Goal: Task Accomplishment & Management: Manage account settings

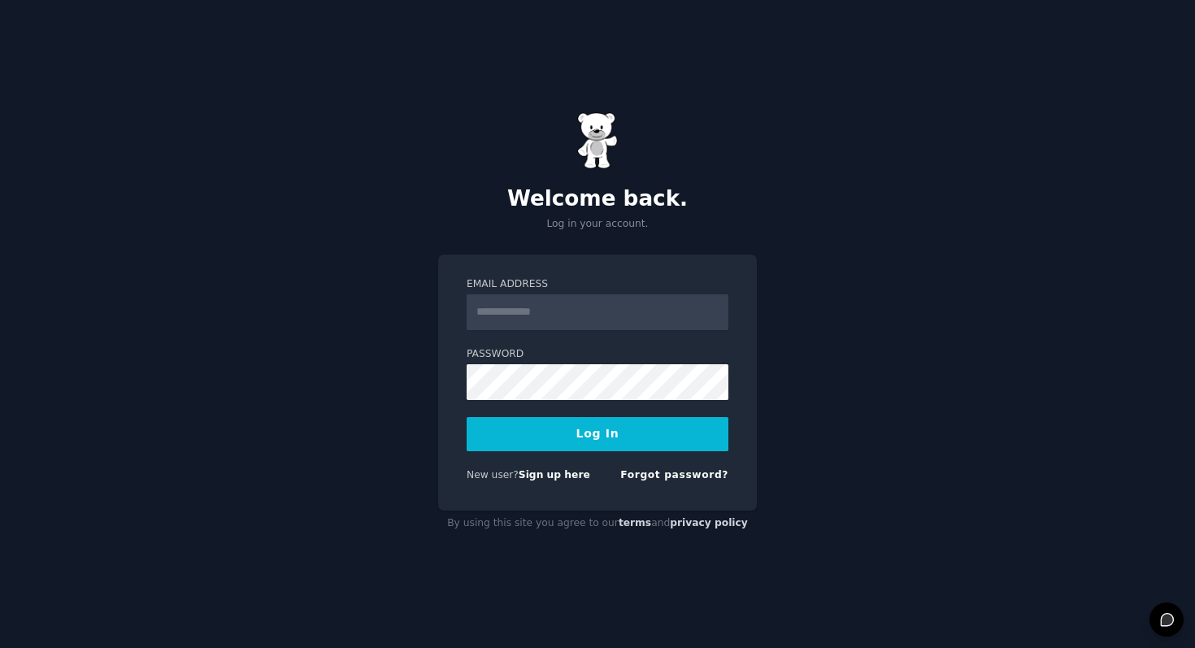
click at [589, 307] on input "Email Address" at bounding box center [598, 312] width 262 height 36
type input "**********"
click at [583, 440] on button "Log In" at bounding box center [598, 434] width 262 height 34
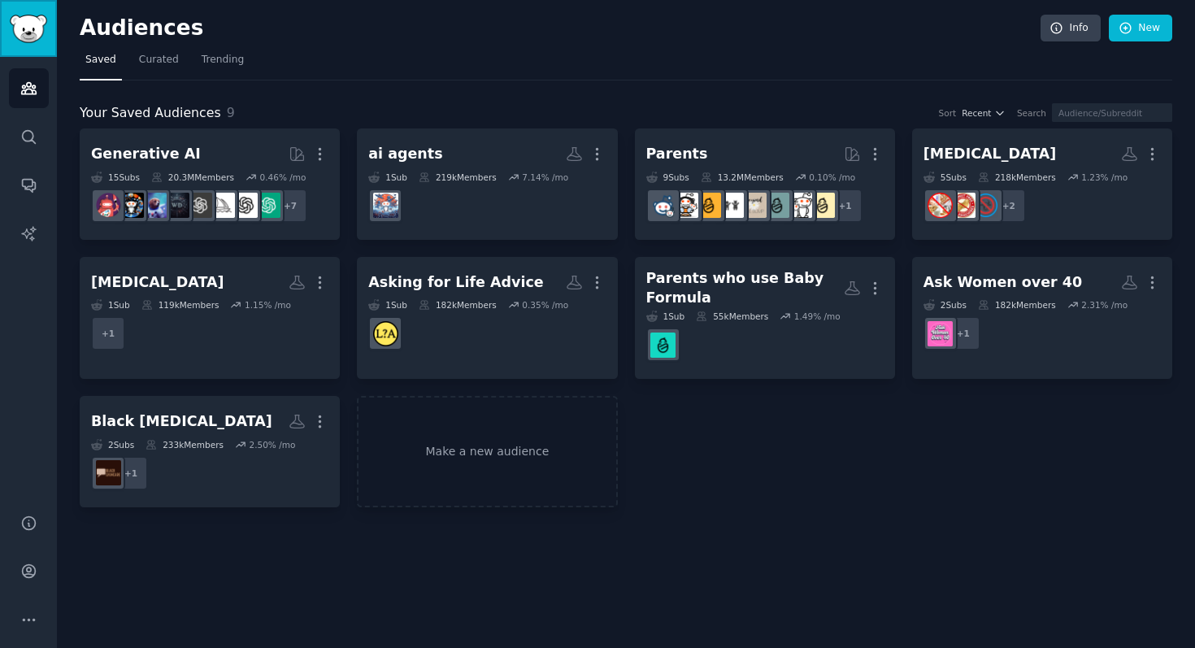
click at [29, 31] on img "Sidebar" at bounding box center [28, 29] width 37 height 28
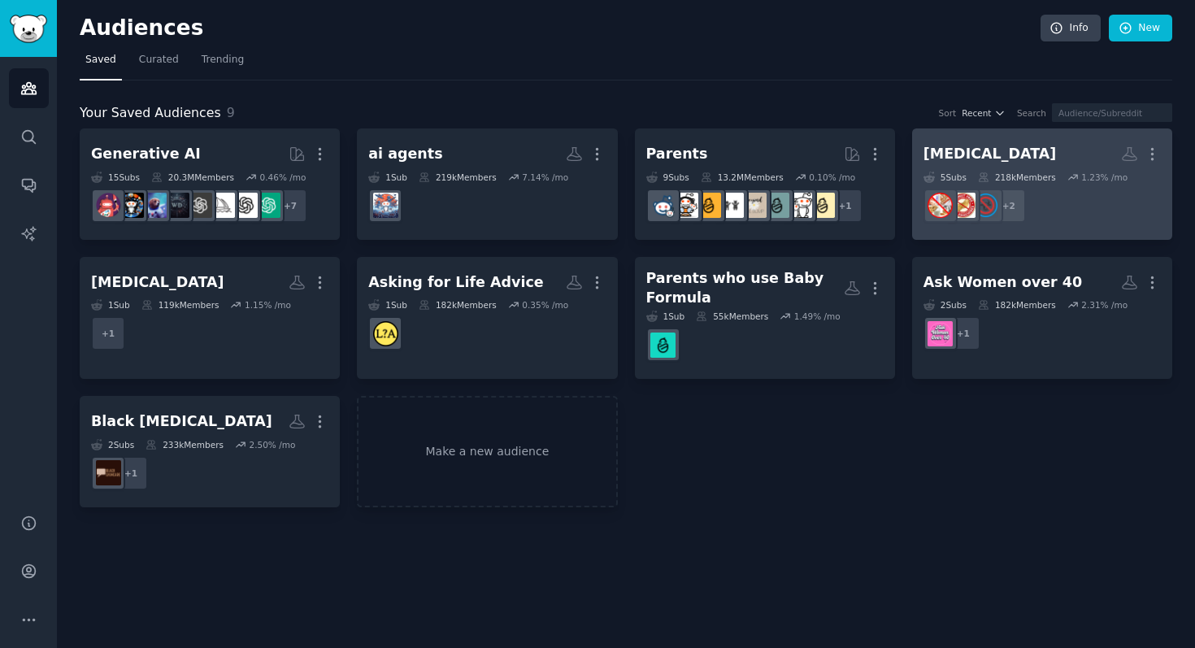
click at [981, 151] on div "[MEDICAL_DATA]" at bounding box center [990, 154] width 133 height 20
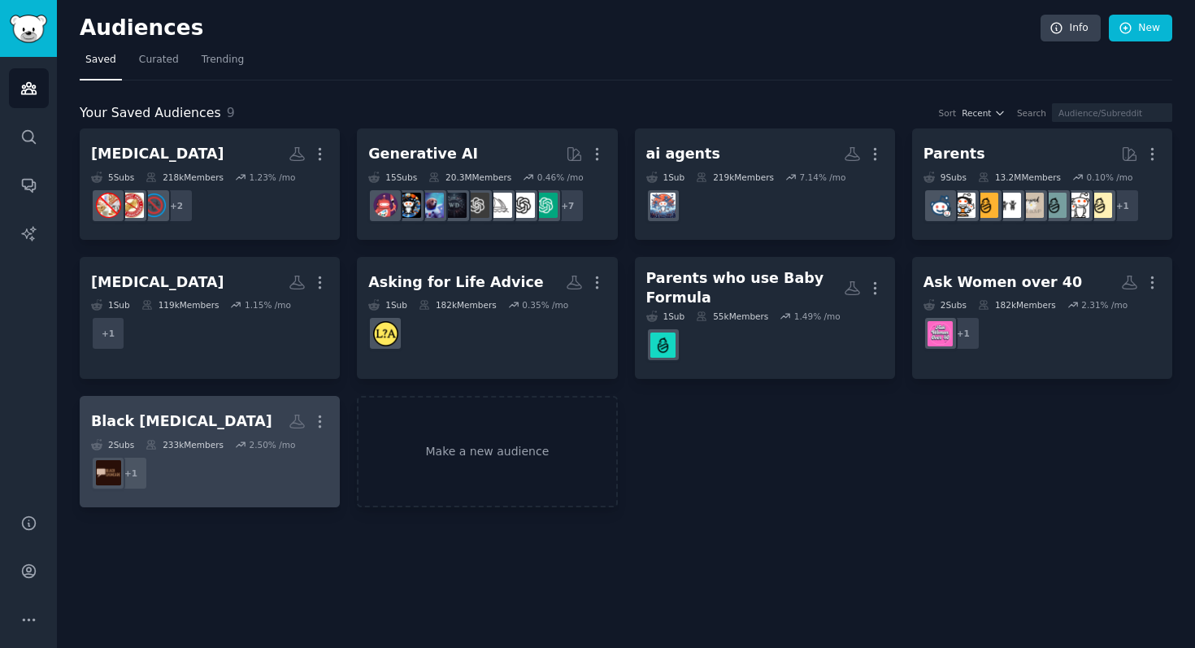
click at [119, 420] on div "Black [MEDICAL_DATA]" at bounding box center [181, 421] width 181 height 20
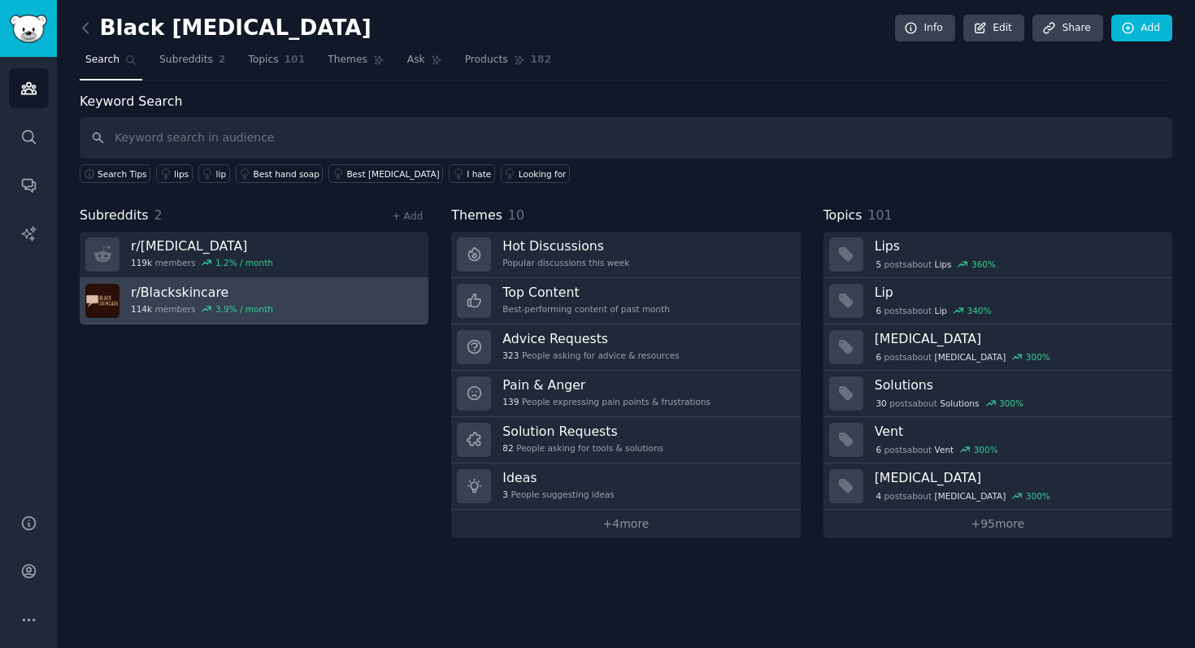
click at [385, 298] on link "r/ Blackskincare 114k members 3.9 % / month" at bounding box center [254, 301] width 349 height 46
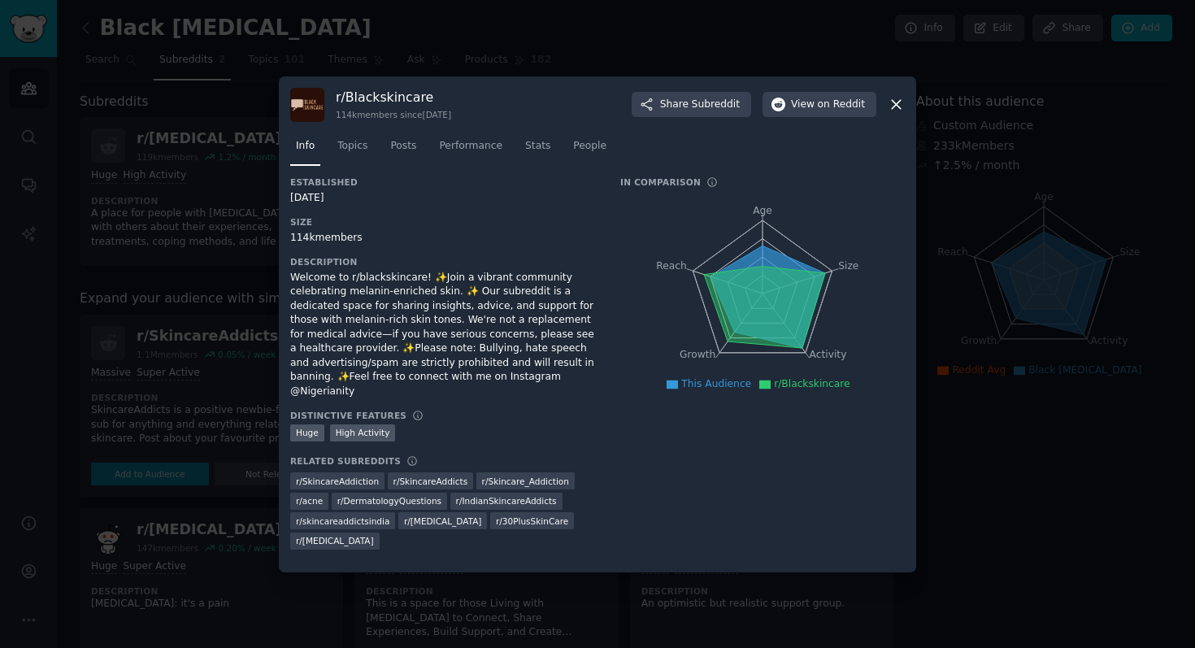
click at [889, 113] on icon at bounding box center [896, 104] width 17 height 17
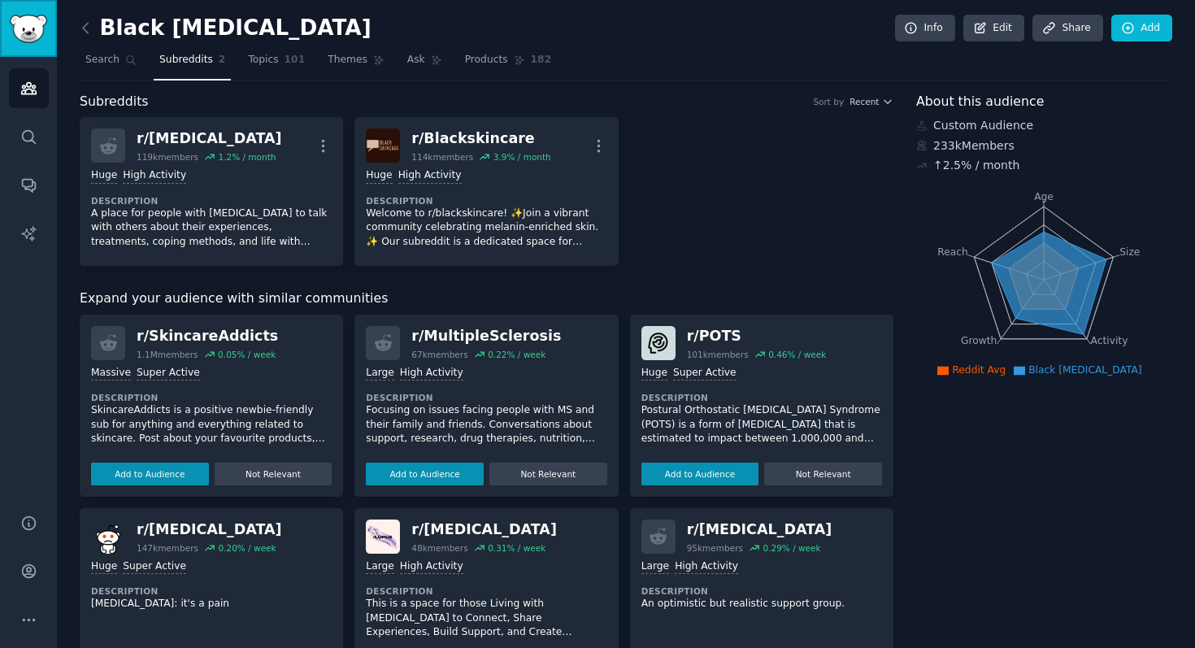
click at [33, 24] on img "Sidebar" at bounding box center [28, 29] width 37 height 28
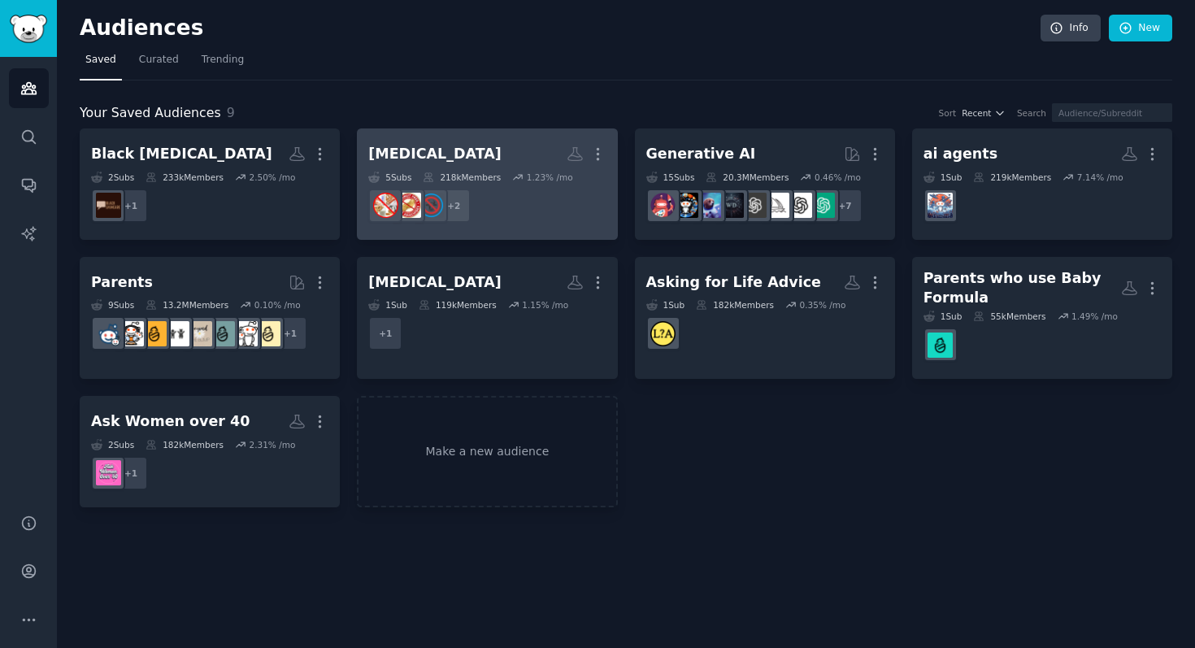
click at [438, 152] on div "[MEDICAL_DATA]" at bounding box center [434, 154] width 133 height 20
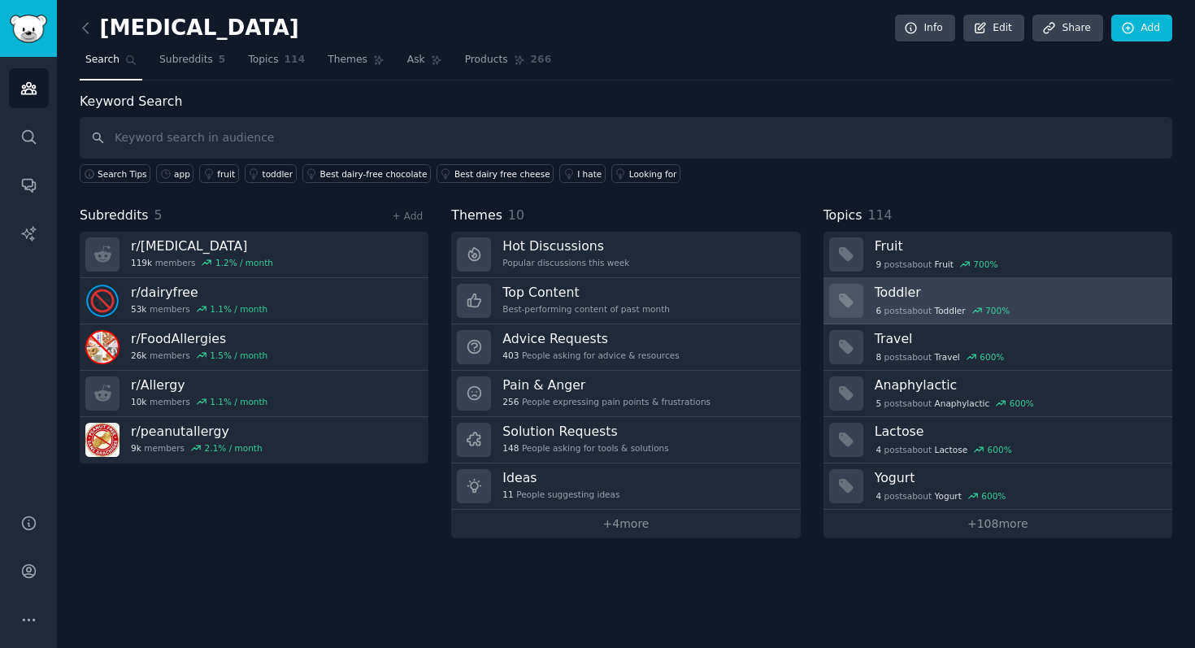
click at [954, 305] on span "Toddler" at bounding box center [950, 310] width 31 height 11
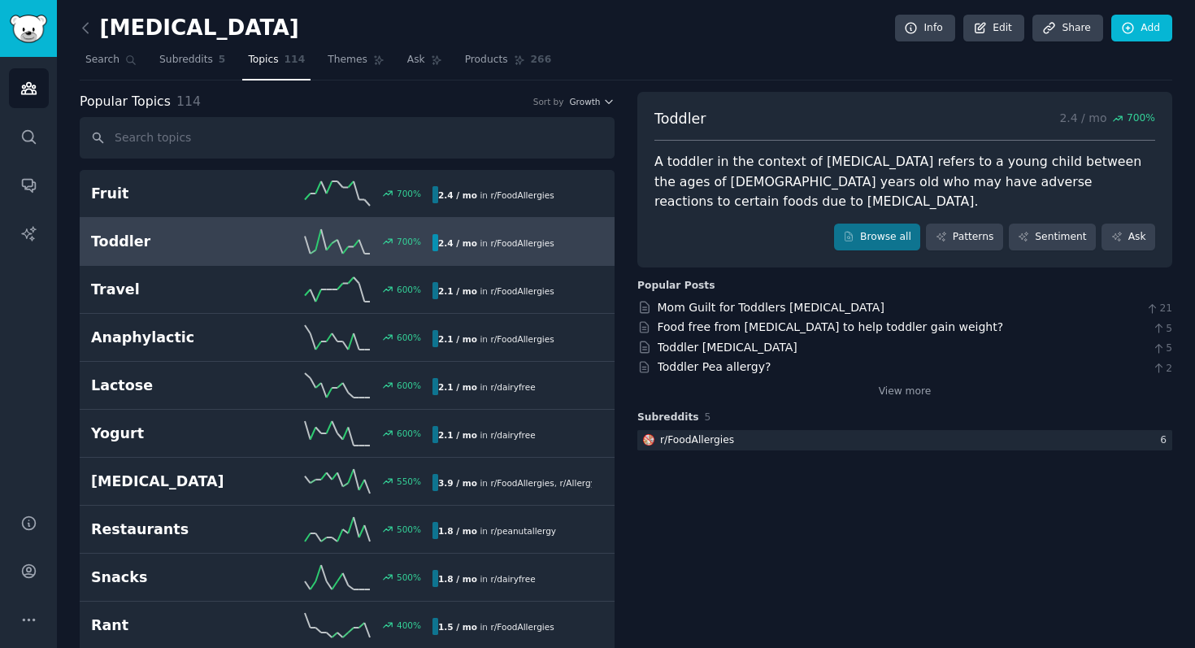
click at [517, 243] on span "r/ FoodAllergies" at bounding box center [521, 243] width 63 height 10
click at [746, 299] on div "Mom Guilt for Toddlers [MEDICAL_DATA]" at bounding box center [771, 307] width 227 height 17
click at [747, 301] on link "Mom Guilt for Toddlers [MEDICAL_DATA]" at bounding box center [771, 307] width 227 height 13
click at [42, 80] on link "Audiences" at bounding box center [29, 88] width 40 height 40
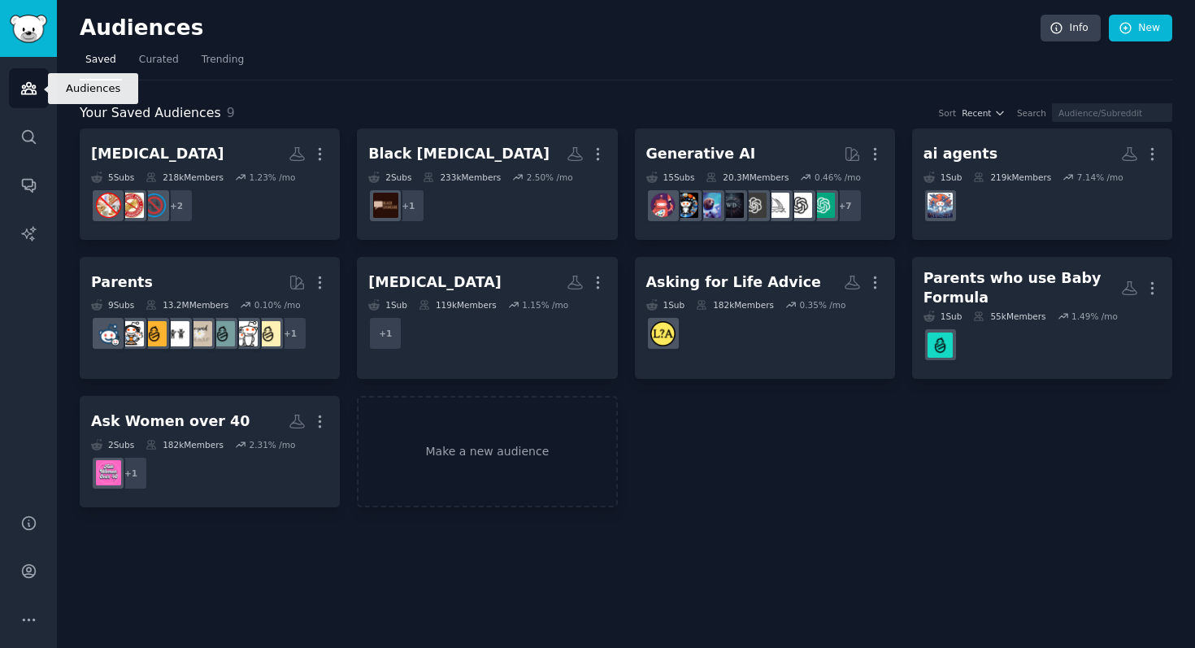
click at [28, 89] on icon "Sidebar" at bounding box center [28, 88] width 15 height 11
click at [35, 41] on img "Sidebar" at bounding box center [28, 29] width 37 height 28
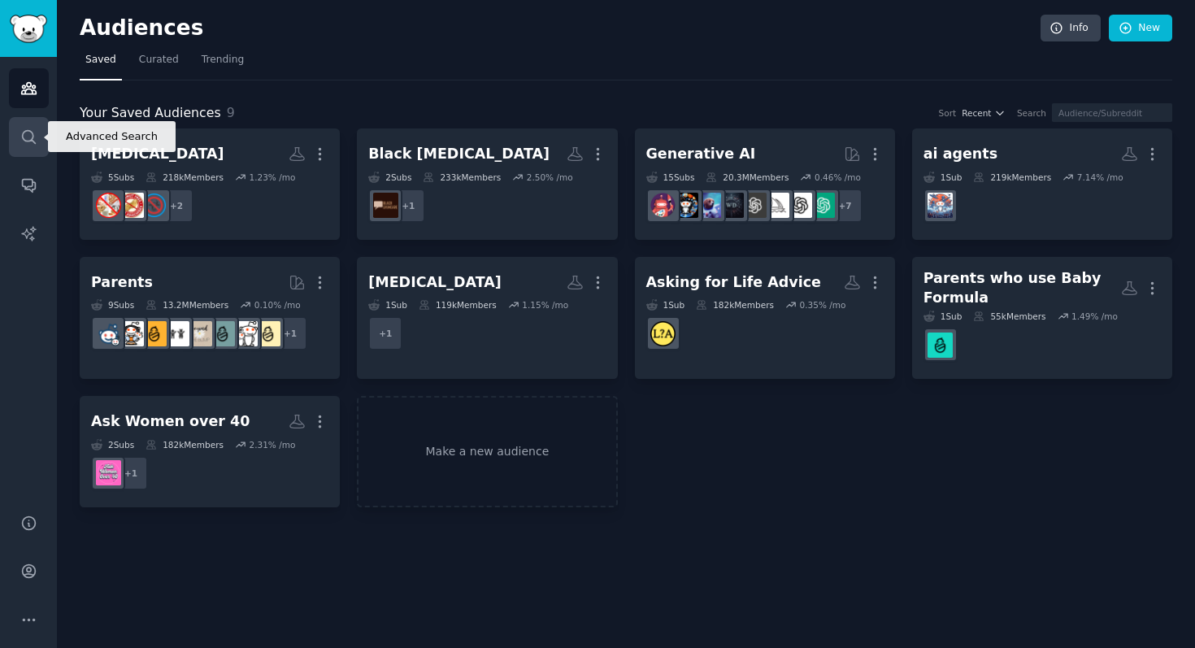
click at [30, 142] on icon "Sidebar" at bounding box center [28, 136] width 17 height 17
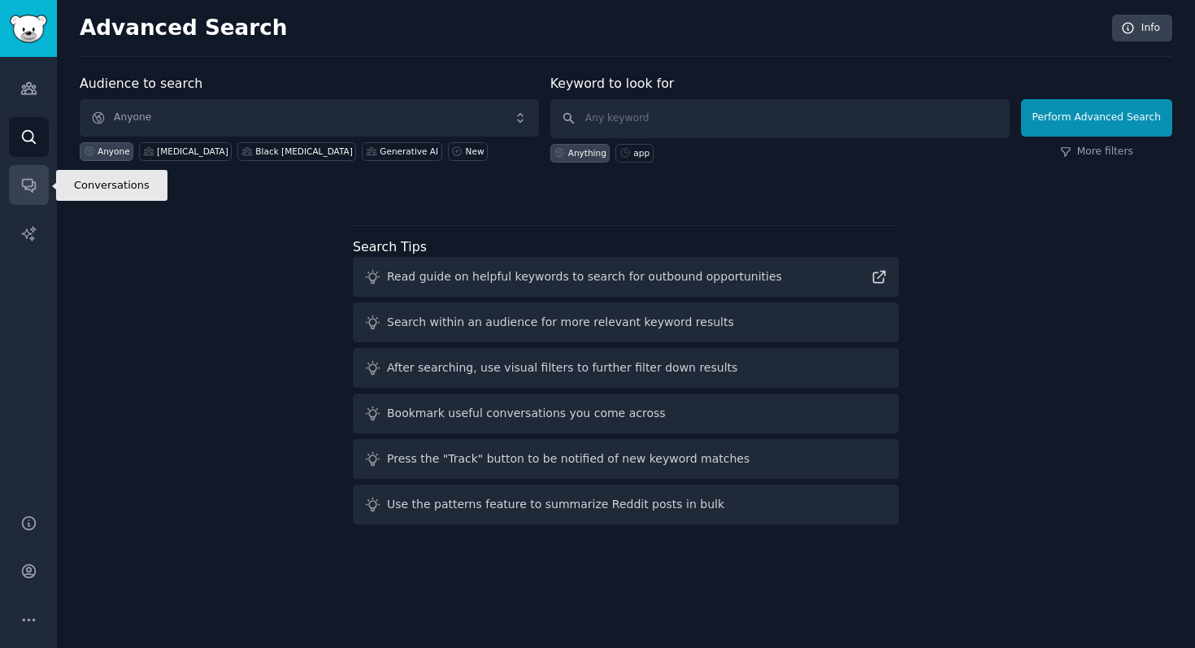
click at [32, 186] on icon "Sidebar" at bounding box center [28, 184] width 17 height 17
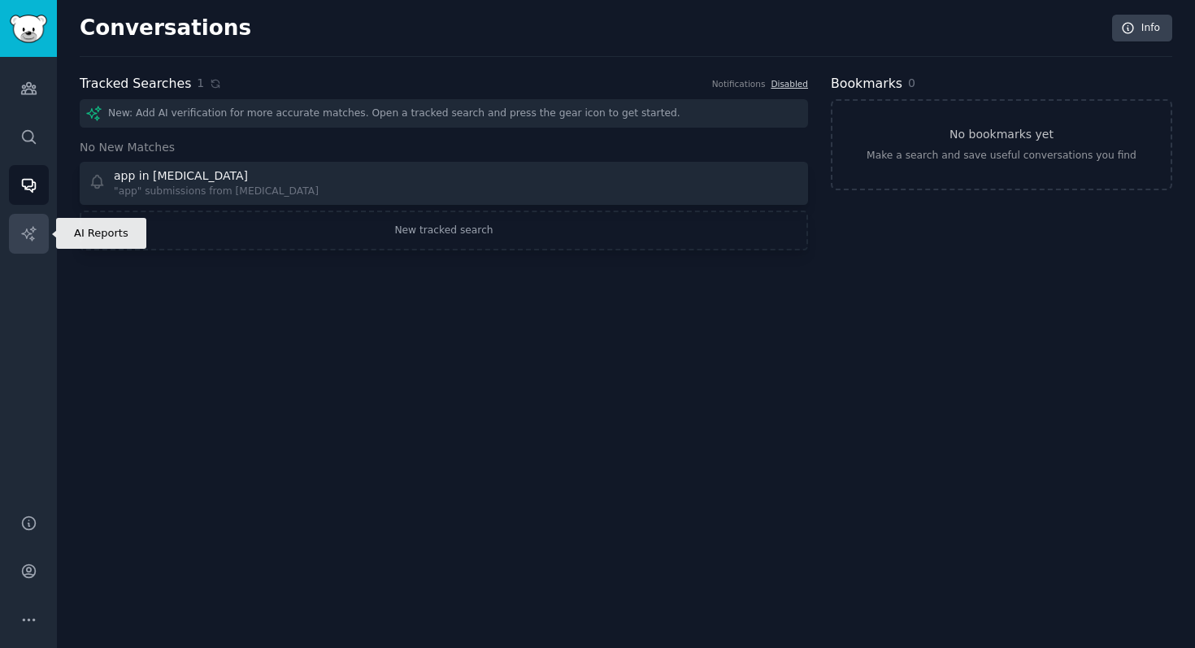
click at [34, 217] on link "AI Reports" at bounding box center [29, 234] width 40 height 40
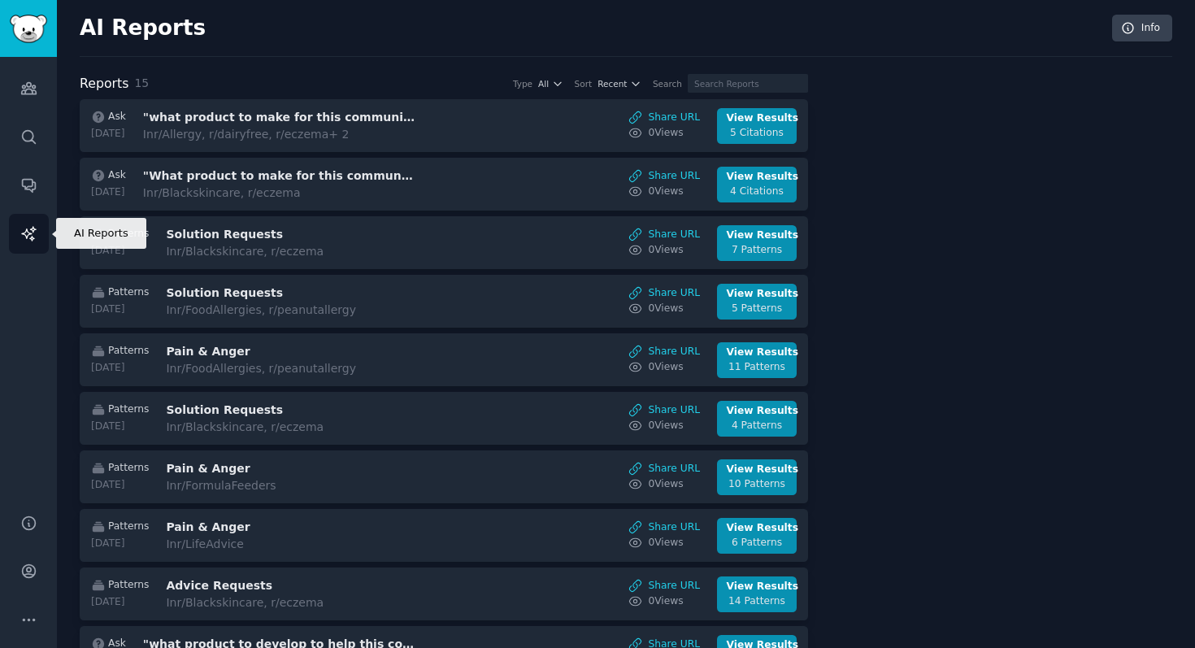
click at [35, 222] on link "AI Reports" at bounding box center [29, 234] width 40 height 40
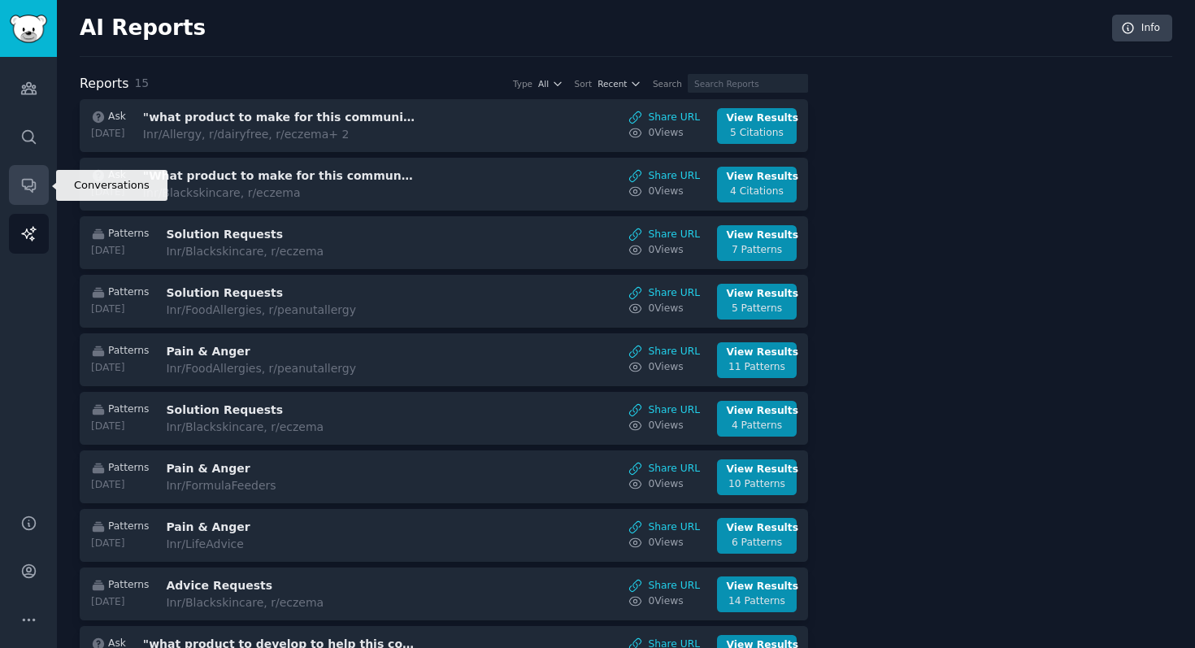
click at [37, 180] on link "Conversations" at bounding box center [29, 185] width 40 height 40
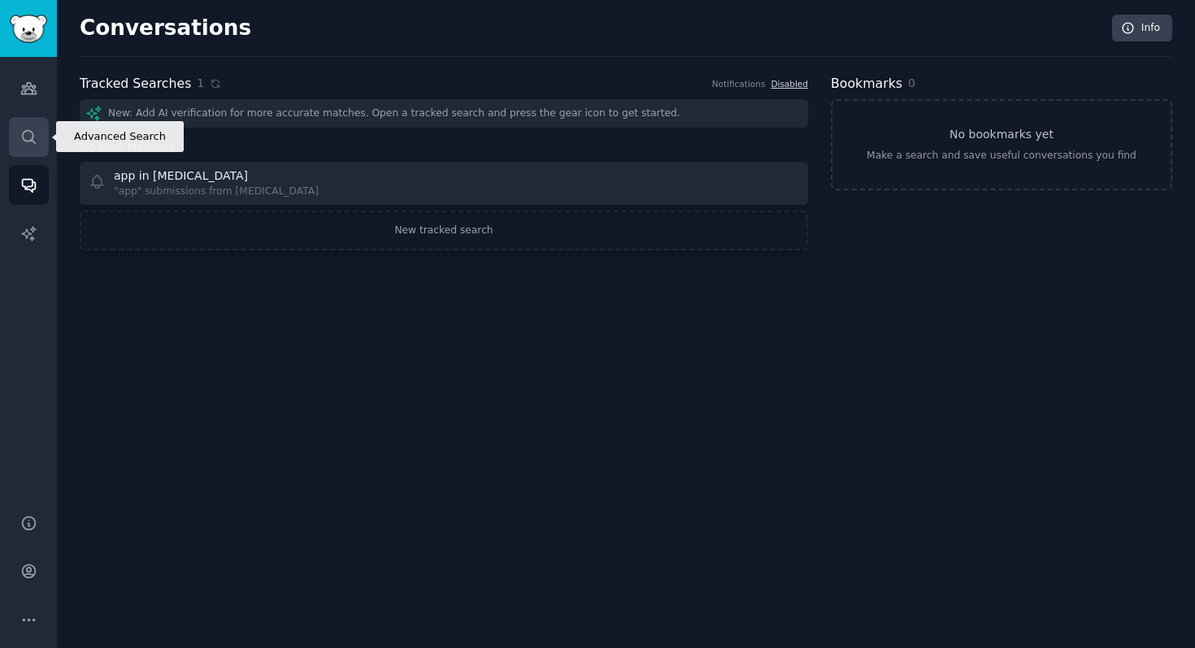
click at [39, 129] on link "Search" at bounding box center [29, 137] width 40 height 40
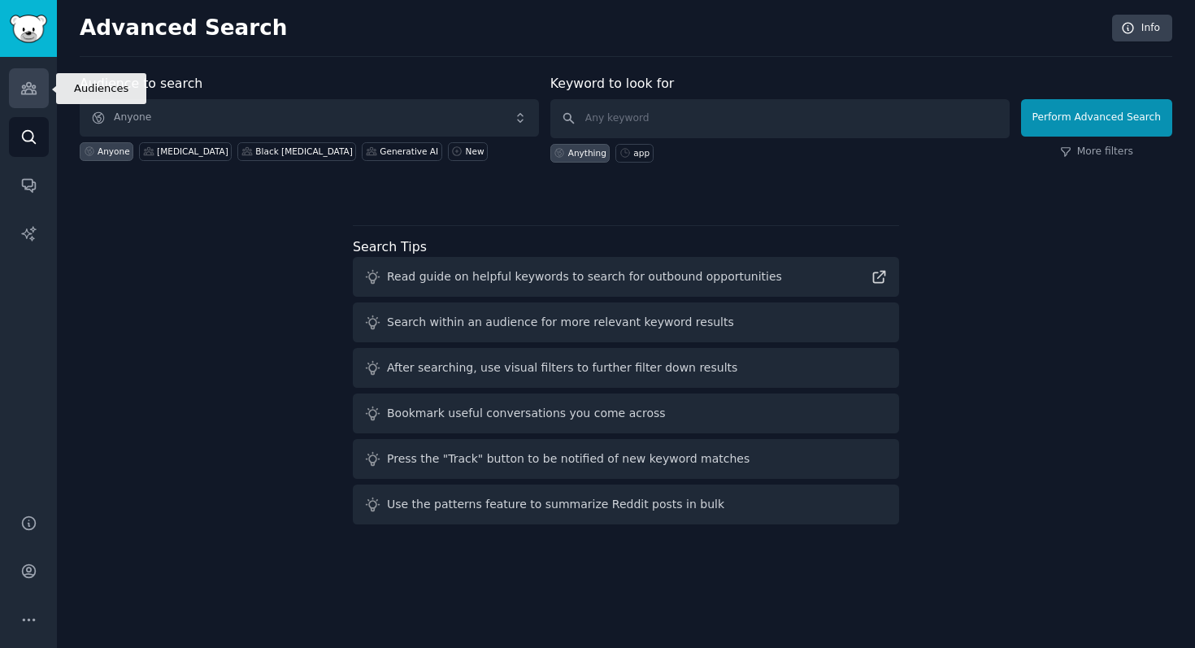
click at [37, 88] on link "Audiences" at bounding box center [29, 88] width 40 height 40
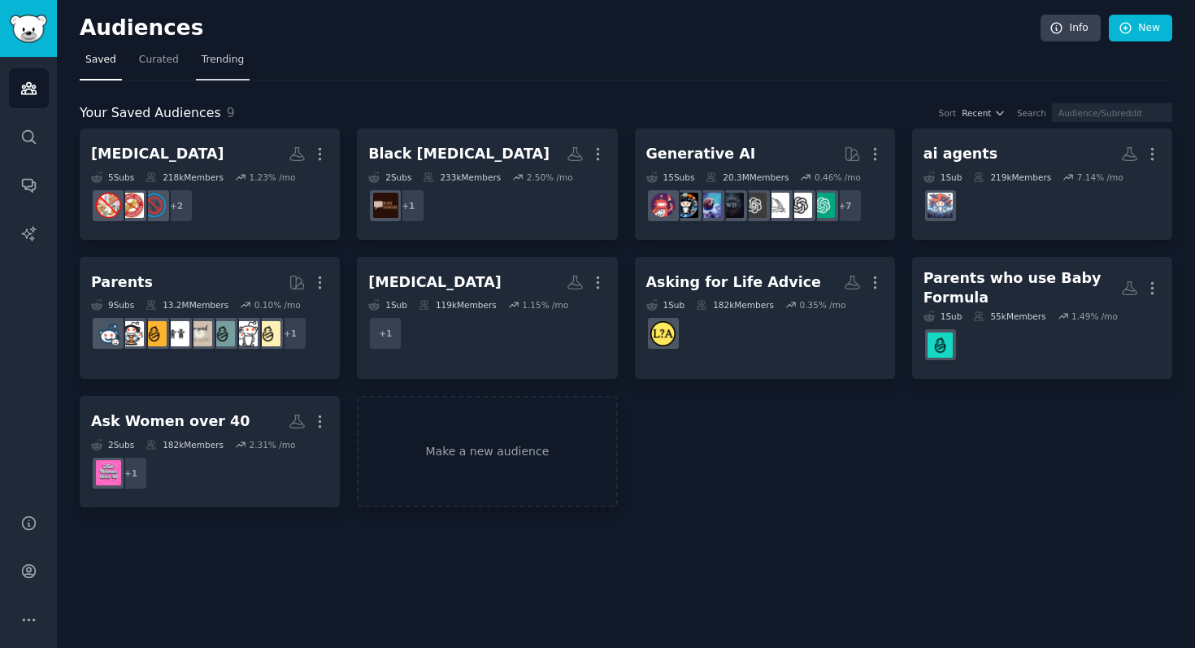
click at [222, 55] on span "Trending" at bounding box center [223, 60] width 42 height 15
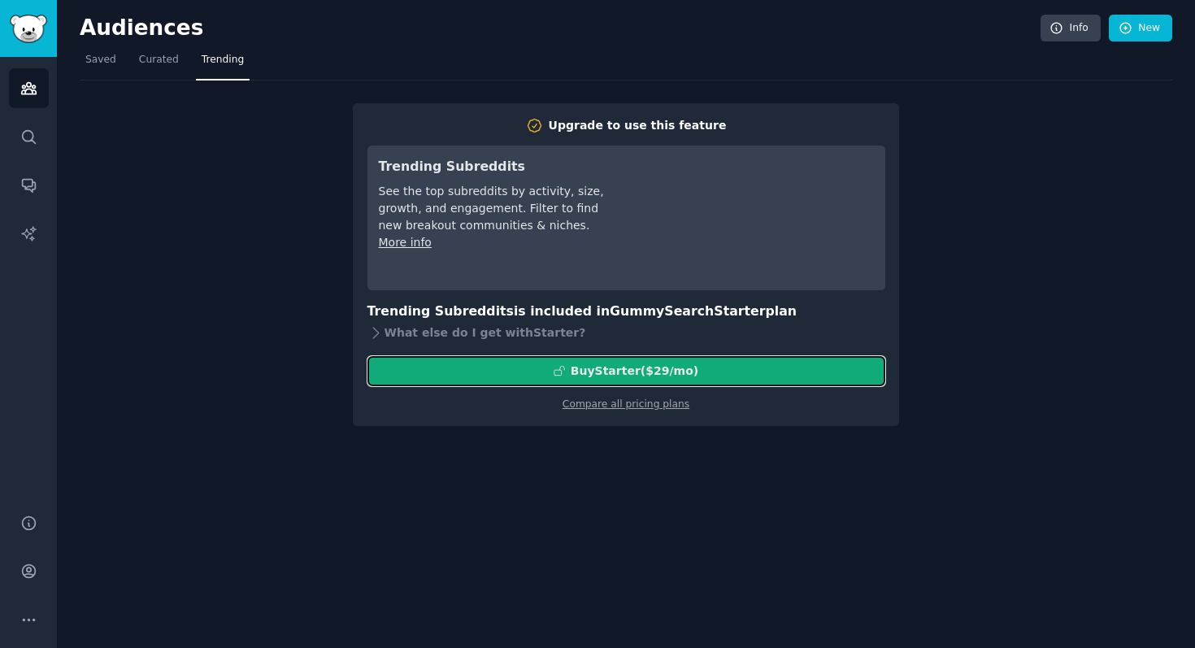
click at [504, 363] on div "Buy Starter ($ 29 /mo )" at bounding box center [626, 371] width 516 height 17
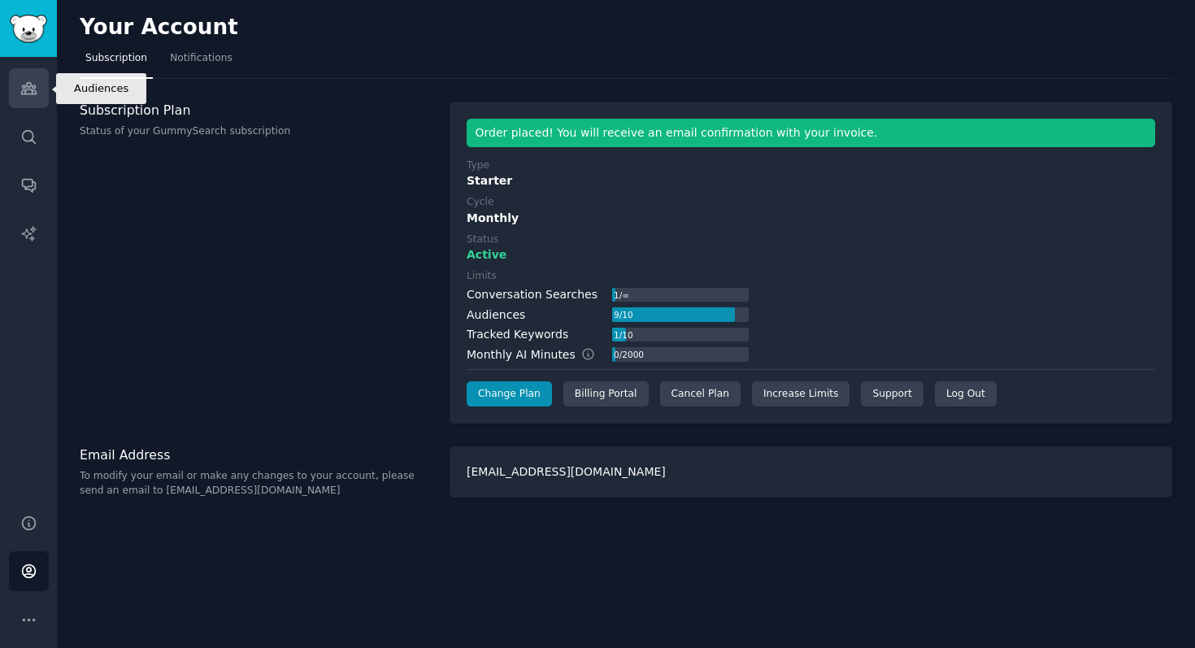
click at [36, 91] on icon "Sidebar" at bounding box center [28, 88] width 15 height 11
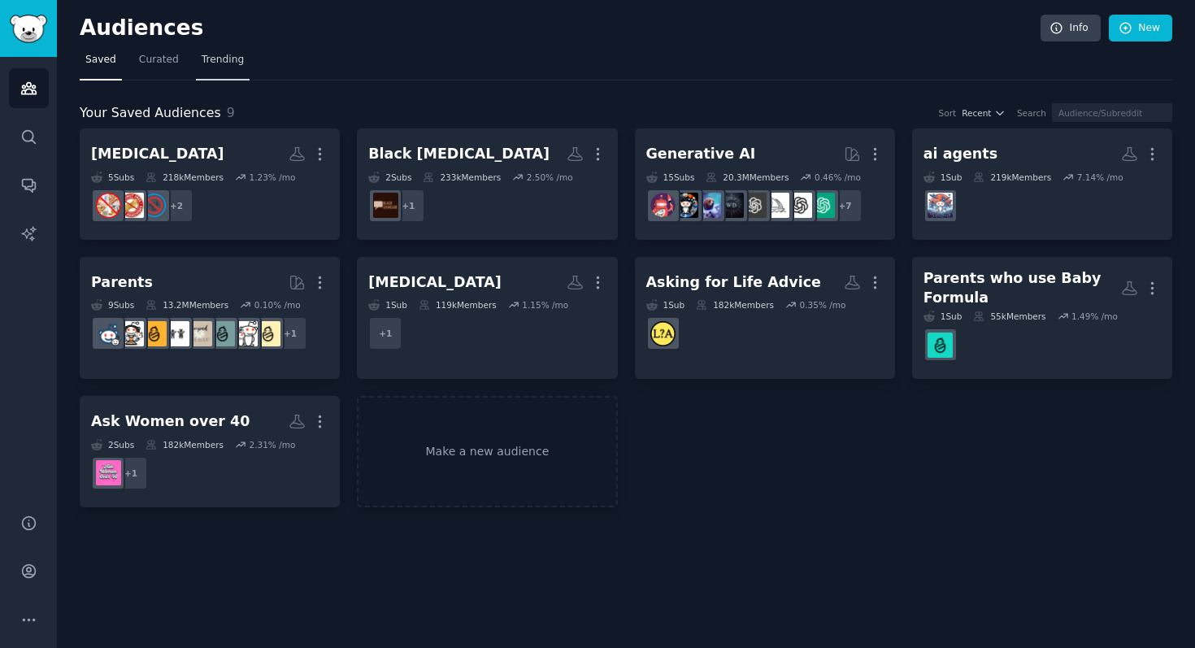
click at [202, 54] on span "Trending" at bounding box center [223, 60] width 42 height 15
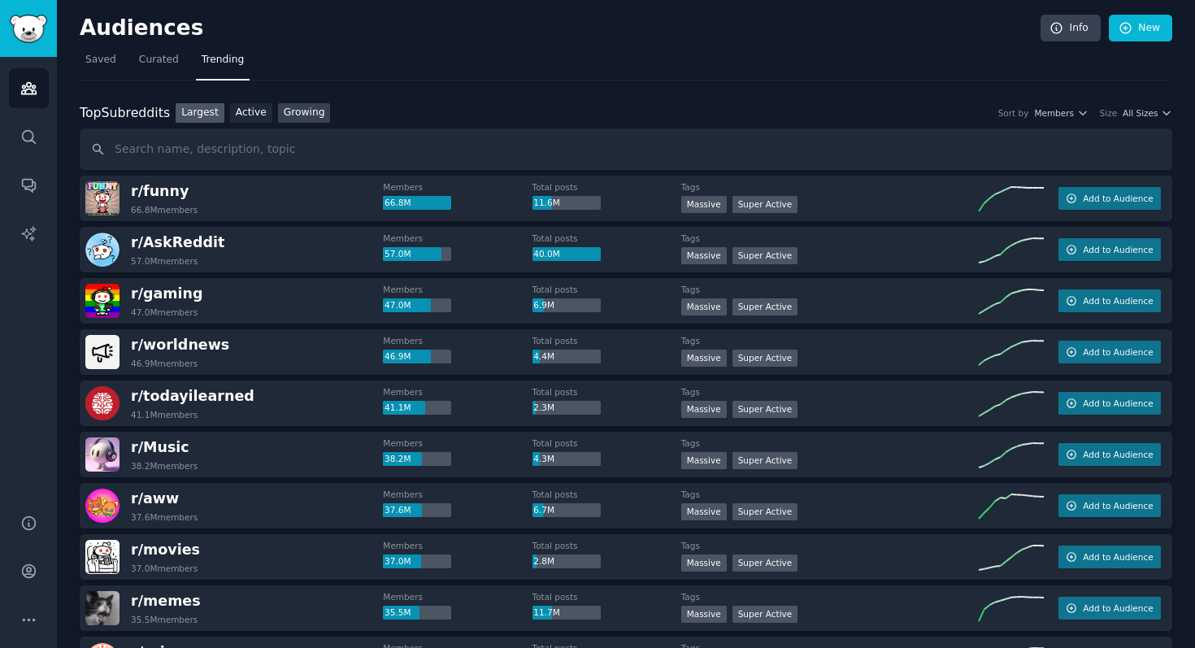
click at [300, 110] on link "Growing" at bounding box center [304, 113] width 53 height 20
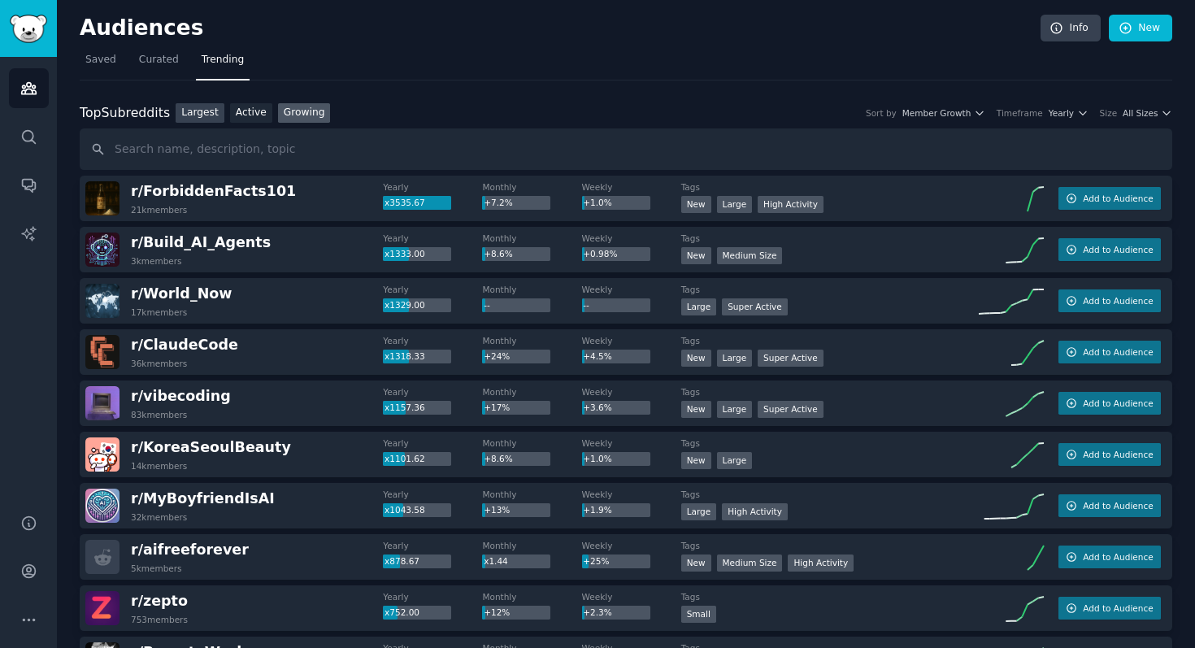
click at [204, 120] on link "Largest" at bounding box center [200, 113] width 49 height 20
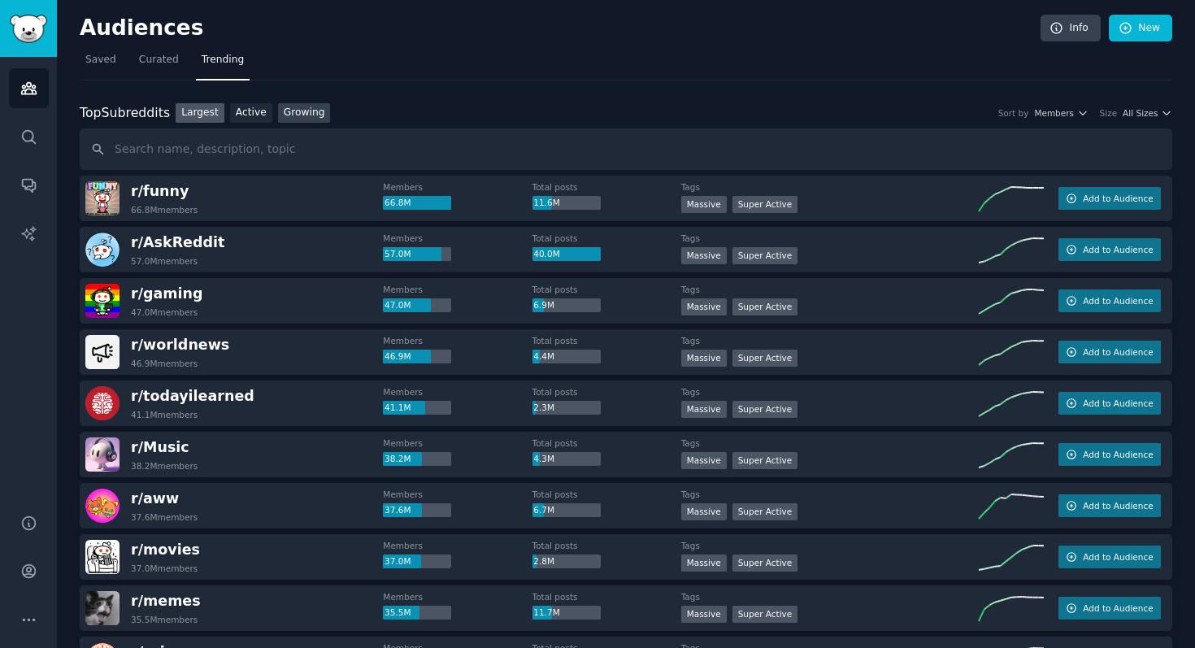
click at [305, 111] on link "Growing" at bounding box center [304, 113] width 53 height 20
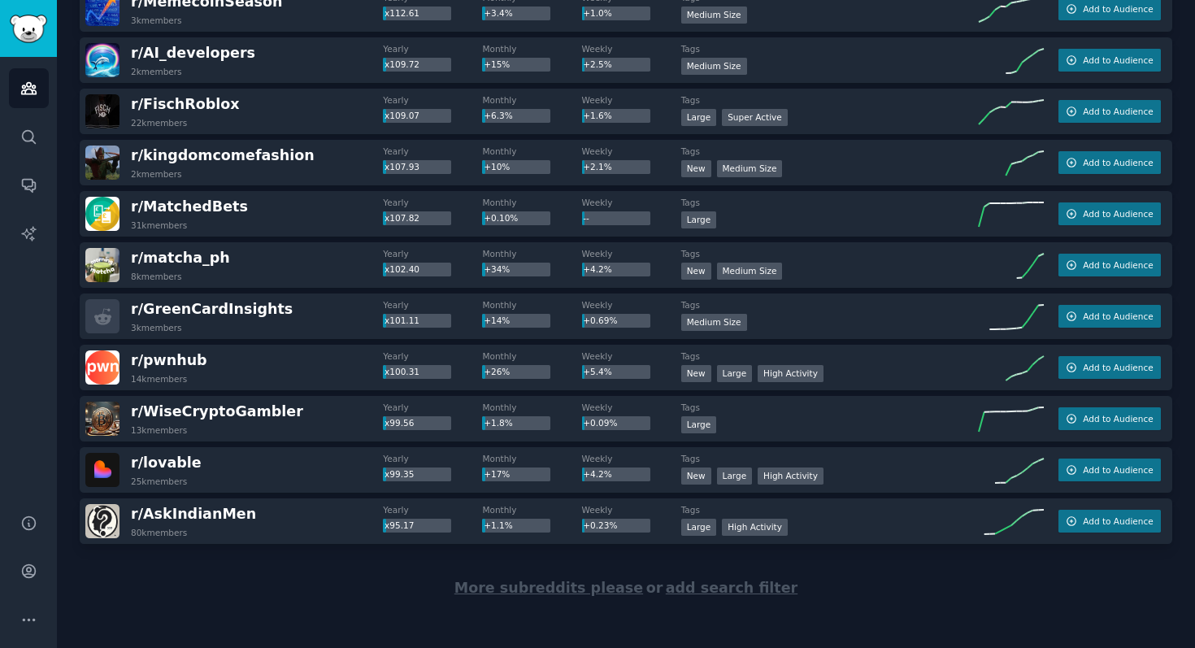
scroll to position [2194, 0]
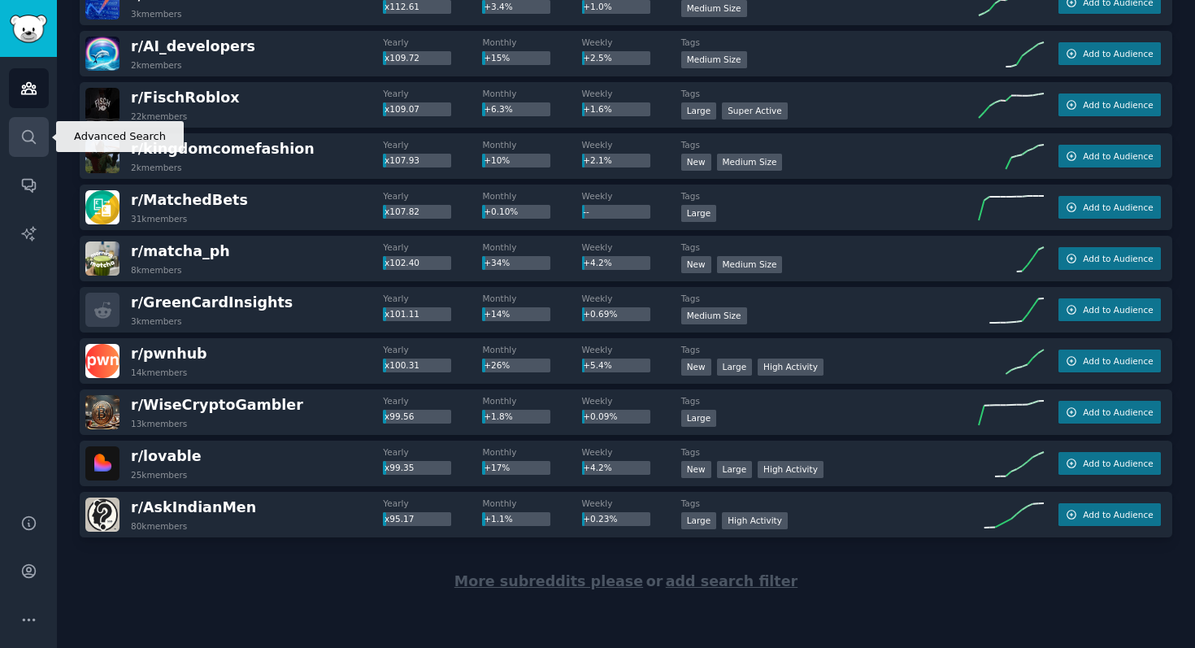
click at [22, 130] on icon "Sidebar" at bounding box center [28, 136] width 17 height 17
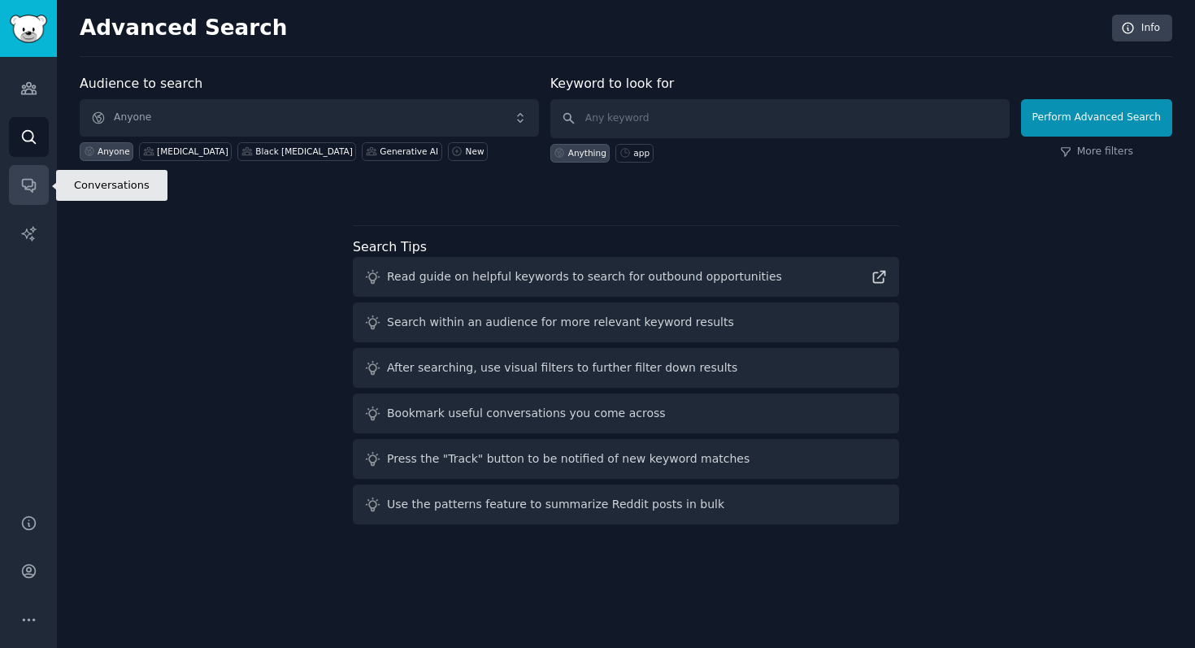
click at [27, 176] on link "Conversations" at bounding box center [29, 185] width 40 height 40
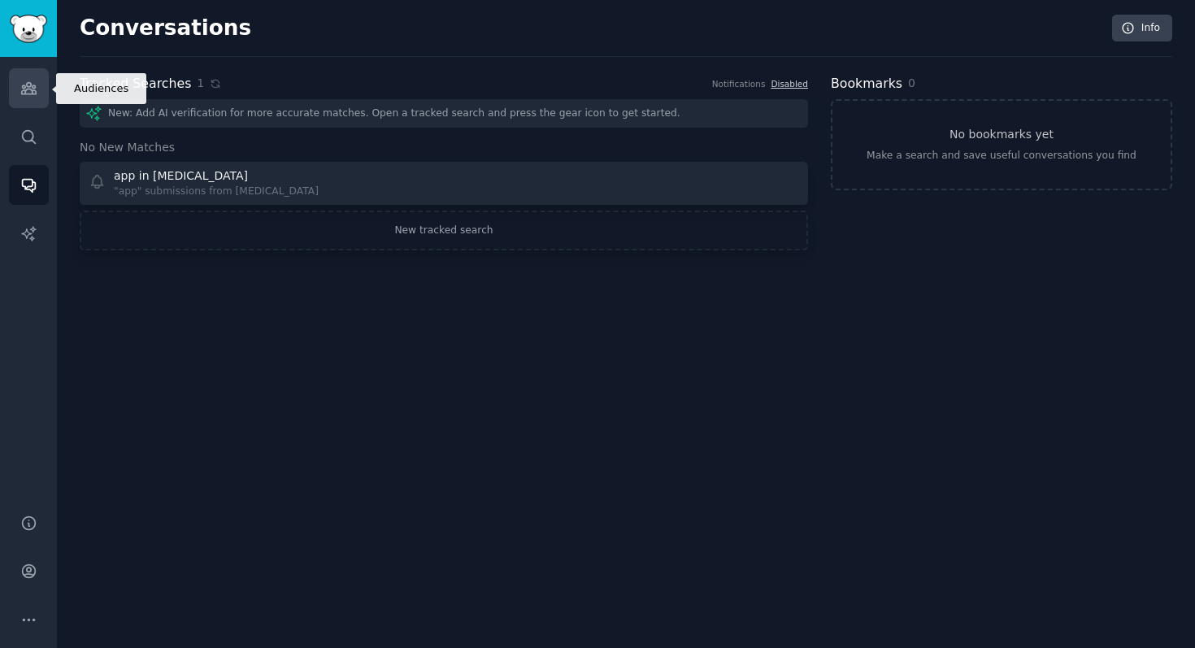
click at [36, 87] on icon "Sidebar" at bounding box center [28, 88] width 17 height 17
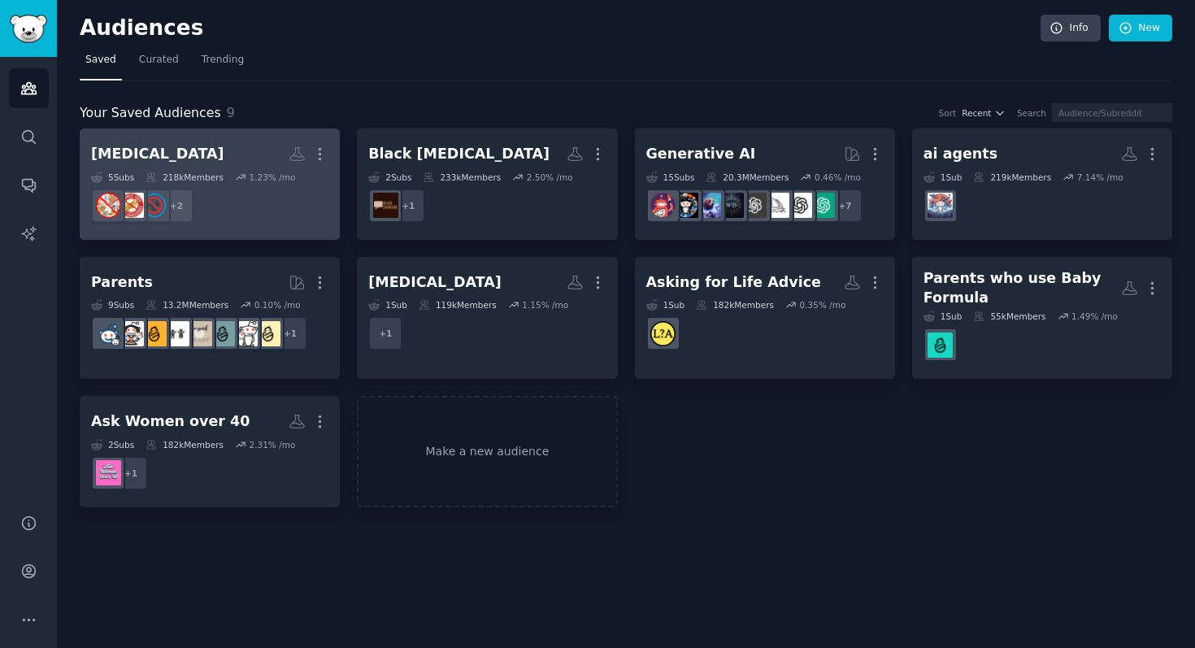
click at [145, 153] on div "[MEDICAL_DATA]" at bounding box center [157, 154] width 133 height 20
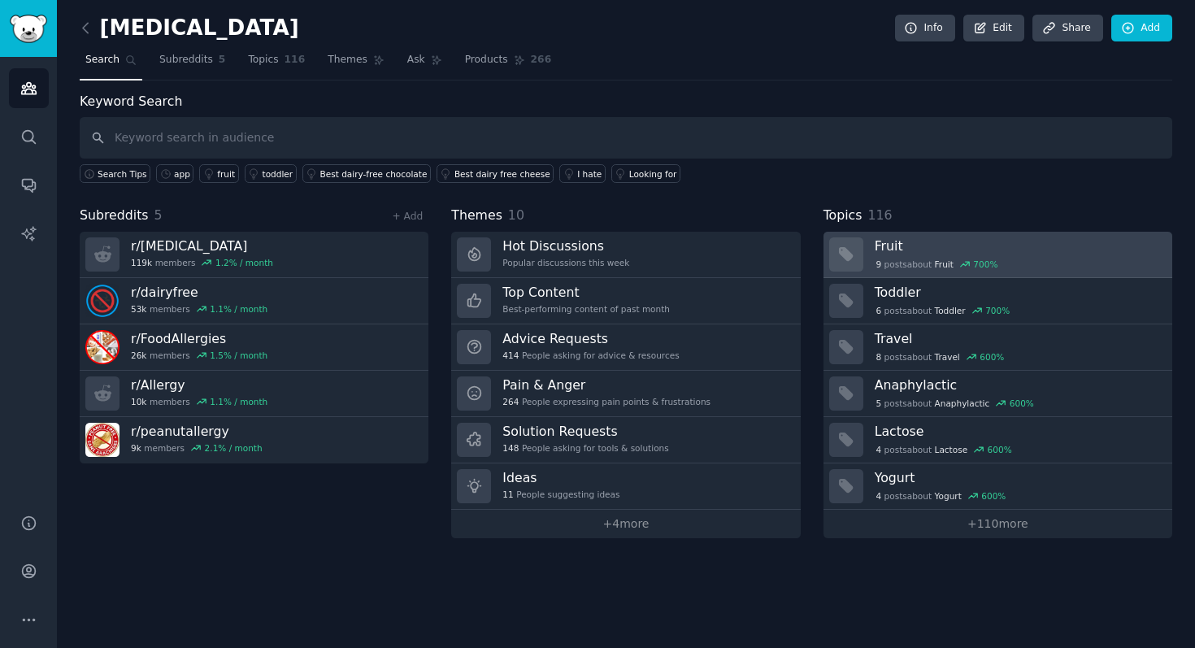
click at [864, 233] on link "Fruit 9 post s about Fruit 700 %" at bounding box center [998, 255] width 349 height 46
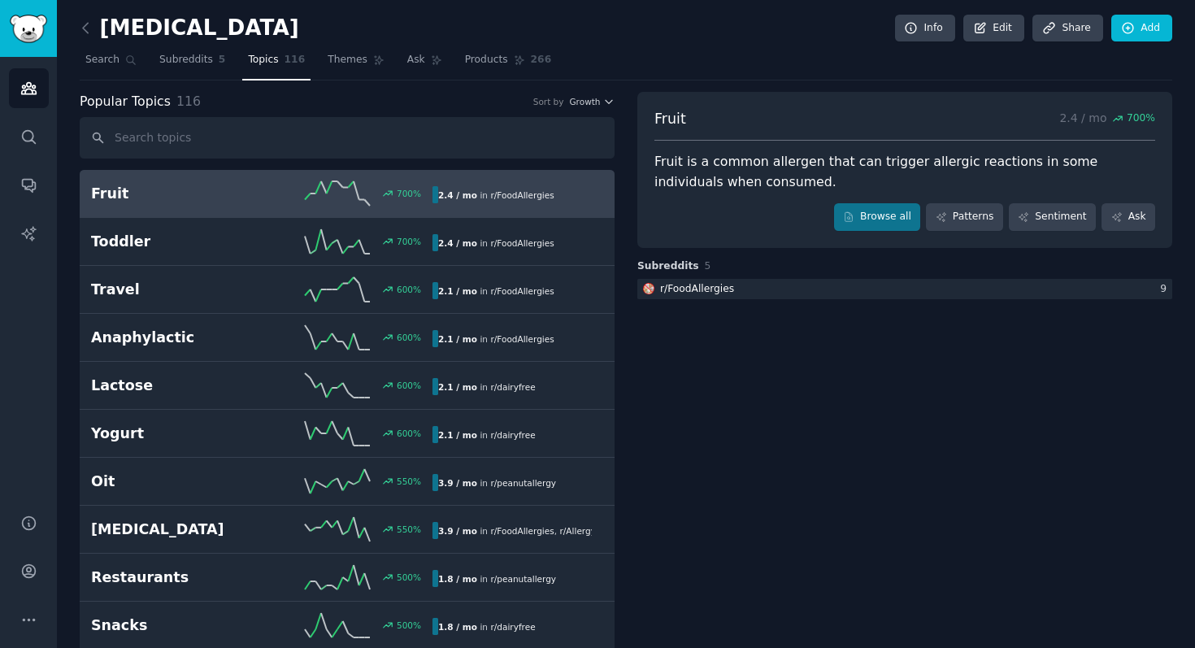
click at [864, 233] on div "Fruit 2.4 / mo 700 % Fruit is a common allergen that can trigger allergic react…" at bounding box center [904, 170] width 535 height 156
click at [862, 214] on link "Browse all" at bounding box center [877, 217] width 87 height 28
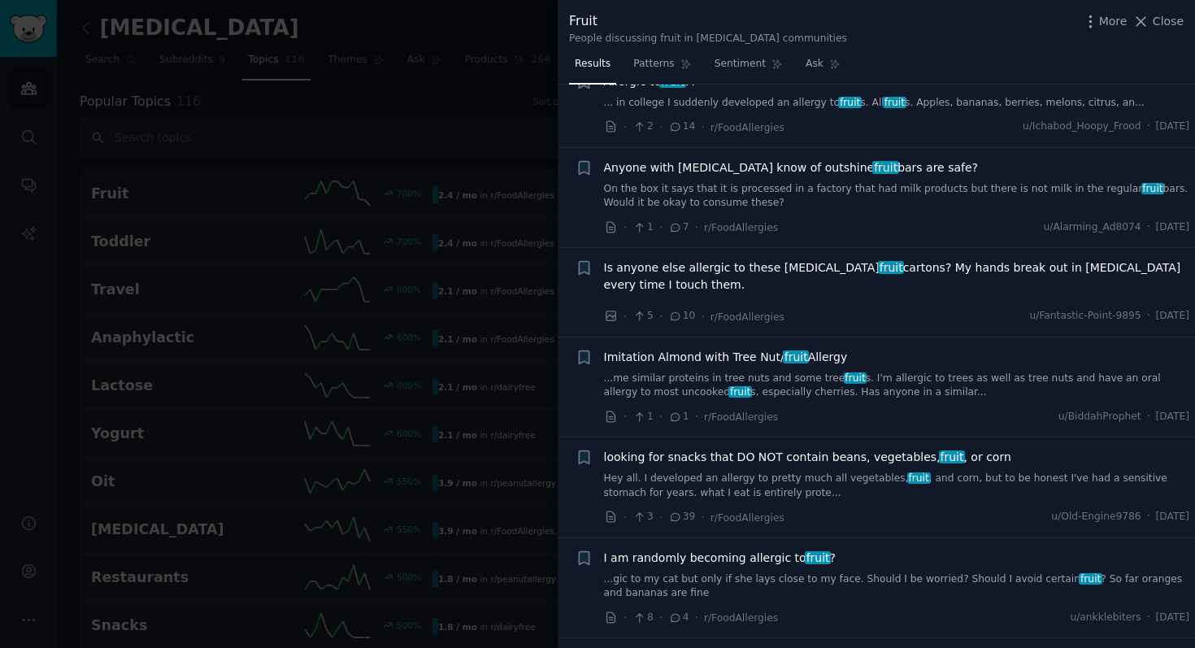
scroll to position [387, 0]
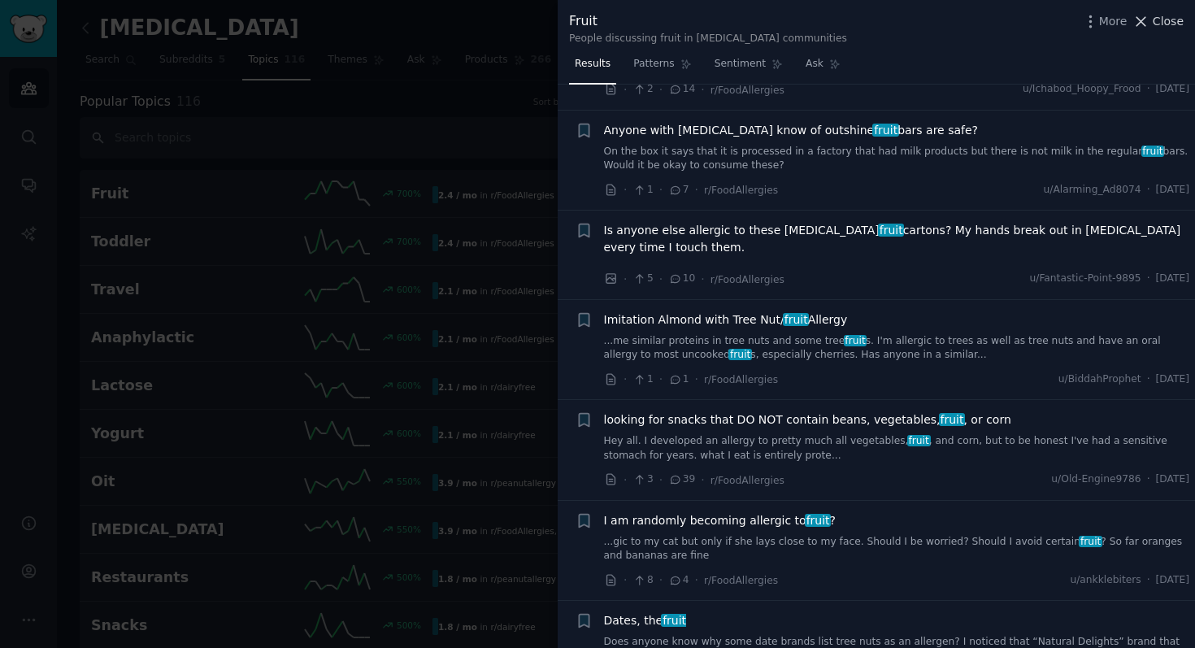
click at [1145, 27] on icon at bounding box center [1141, 21] width 17 height 17
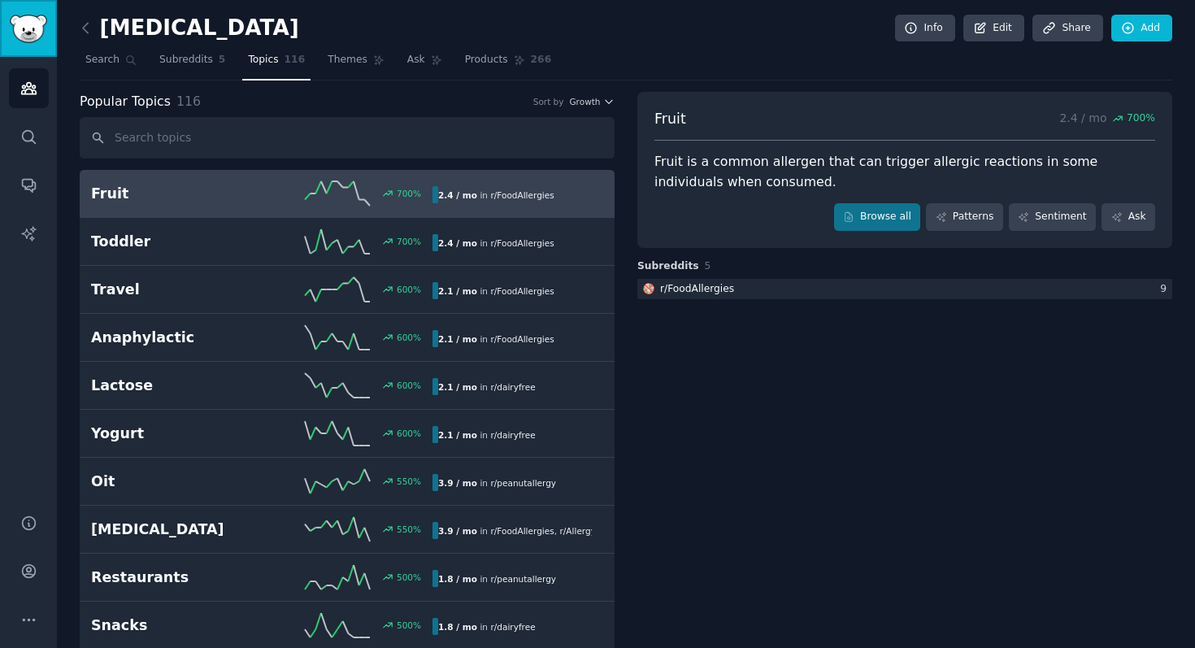
click at [39, 24] on img "Sidebar" at bounding box center [28, 29] width 37 height 28
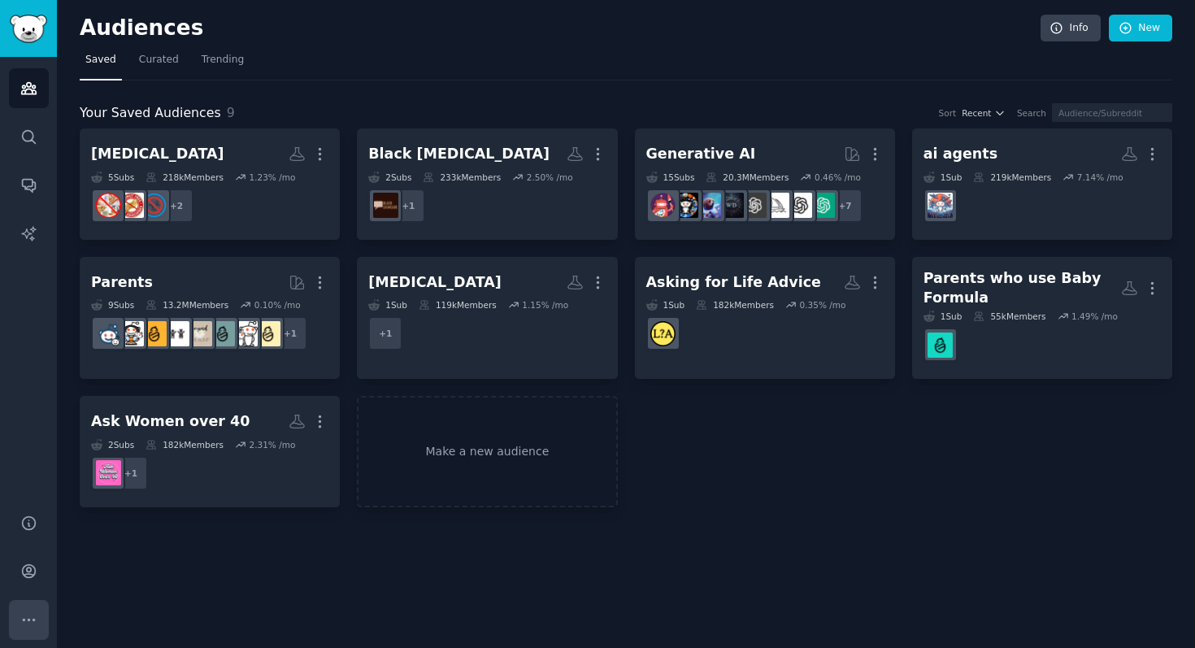
click at [22, 613] on icon "Sidebar" at bounding box center [28, 619] width 17 height 17
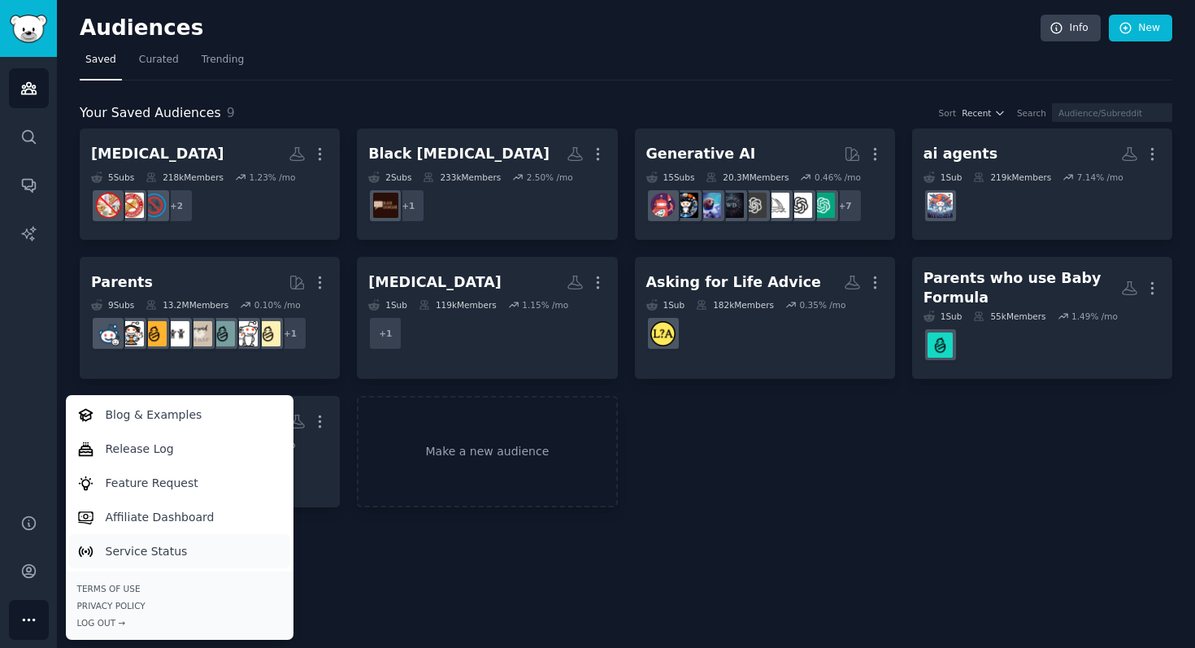
click at [161, 548] on p "Service Status" at bounding box center [147, 551] width 82 height 17
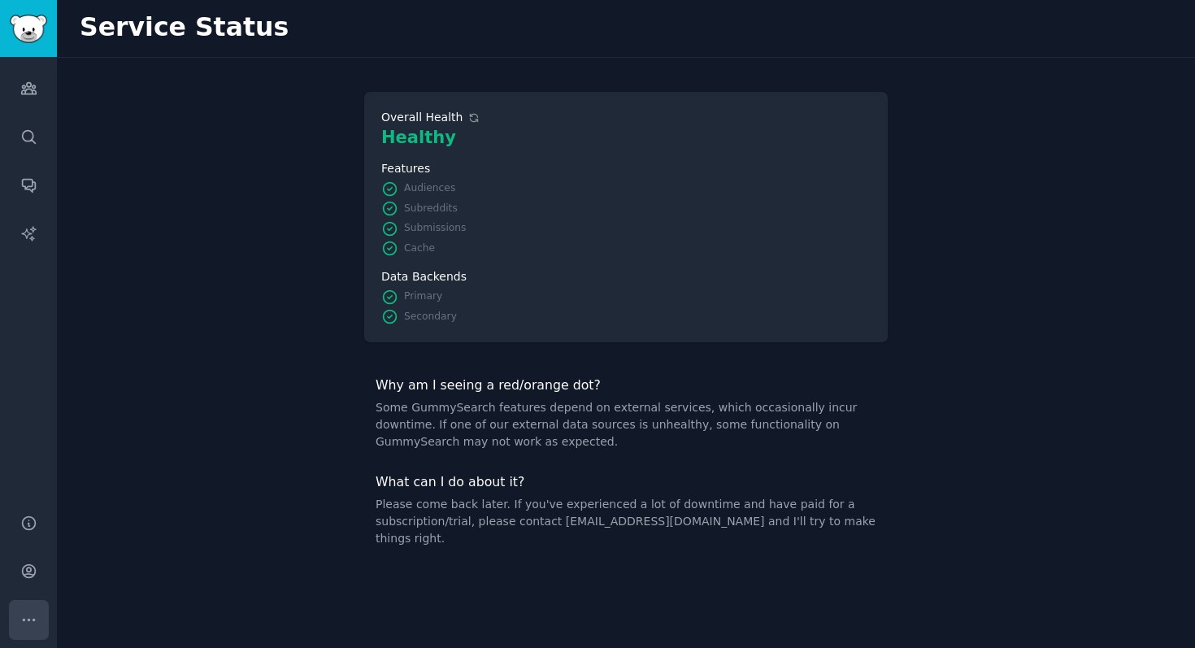
click at [31, 617] on icon "Sidebar" at bounding box center [28, 619] width 17 height 17
click at [30, 559] on link "Account" at bounding box center [29, 571] width 40 height 40
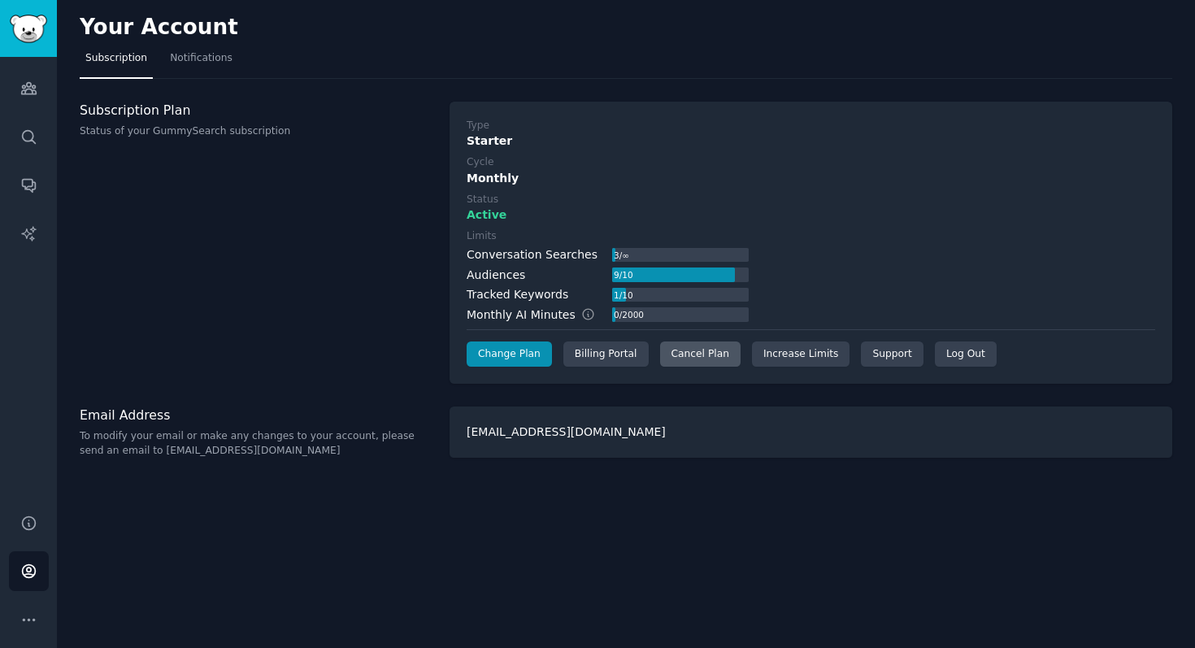
click at [702, 358] on div "Cancel Plan" at bounding box center [700, 354] width 80 height 26
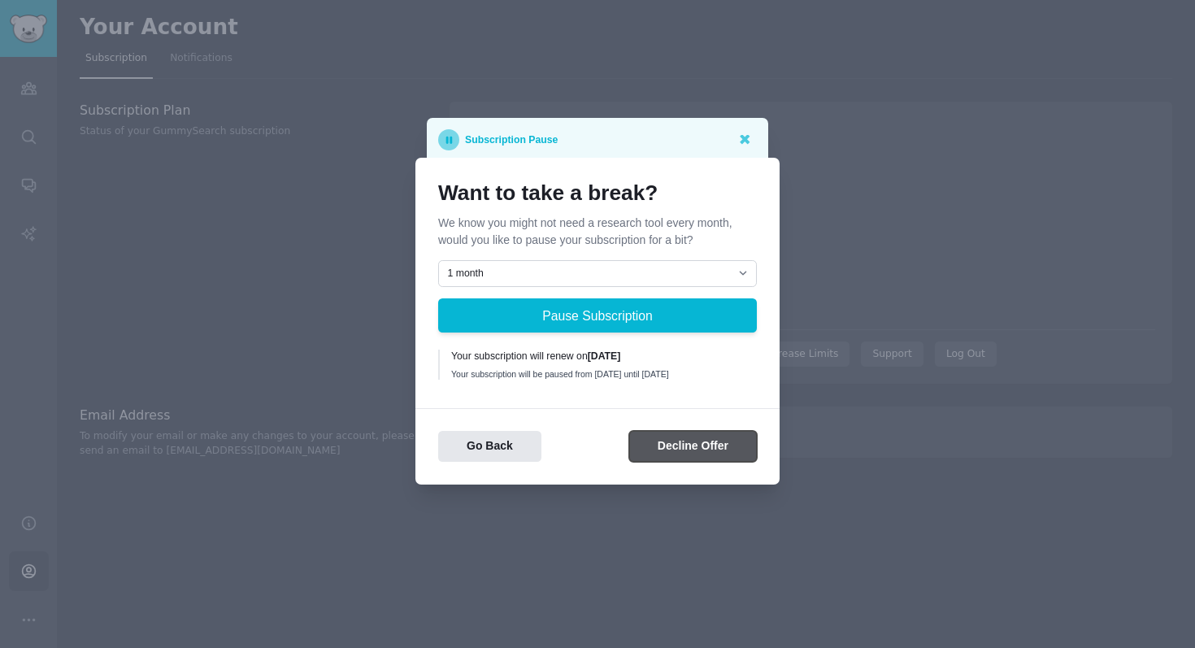
click at [694, 453] on button "Decline Offer" at bounding box center [693, 447] width 128 height 32
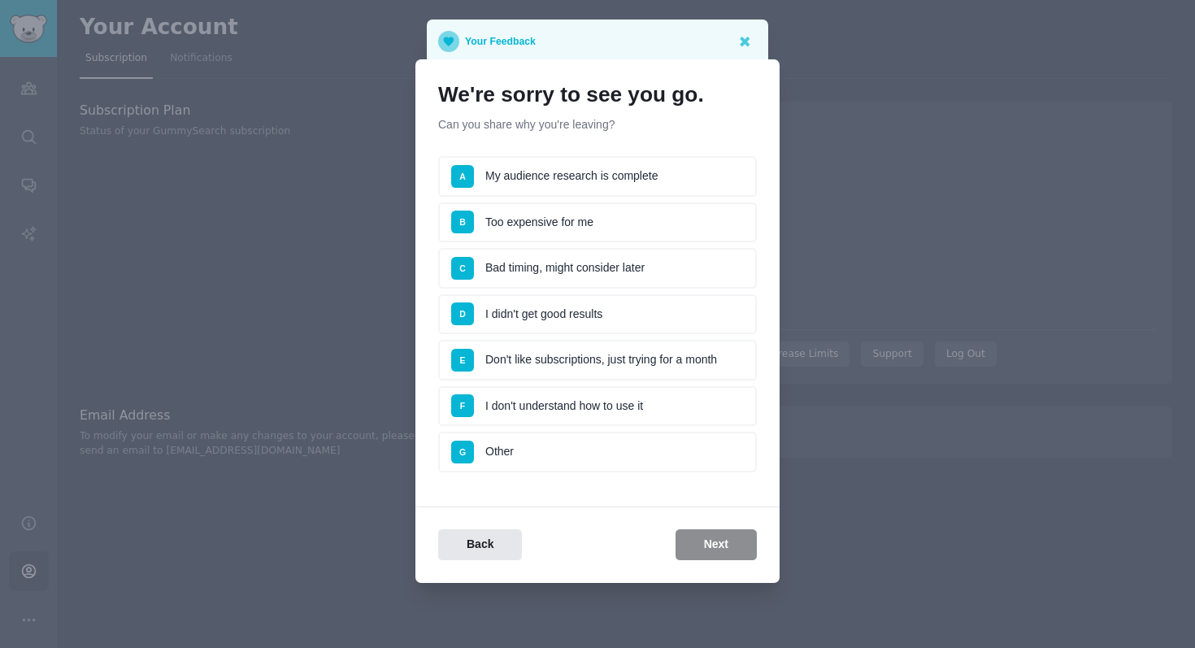
click at [513, 316] on li "D I didn't get good results" at bounding box center [597, 314] width 319 height 41
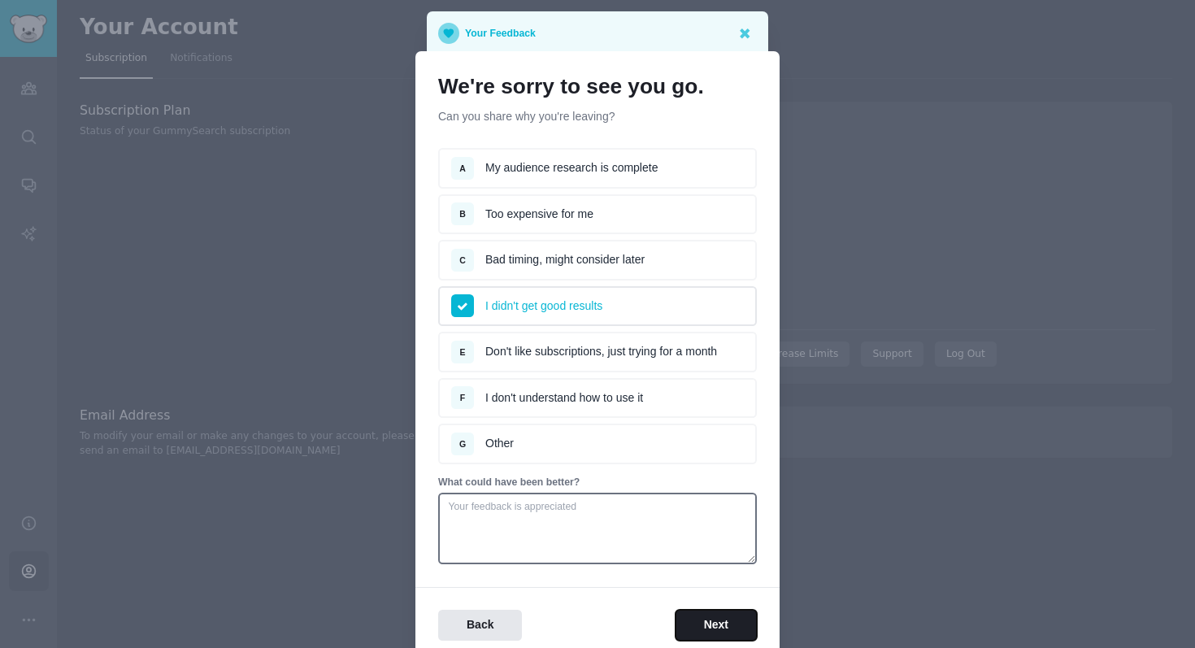
click at [698, 621] on button "Next" at bounding box center [716, 626] width 81 height 32
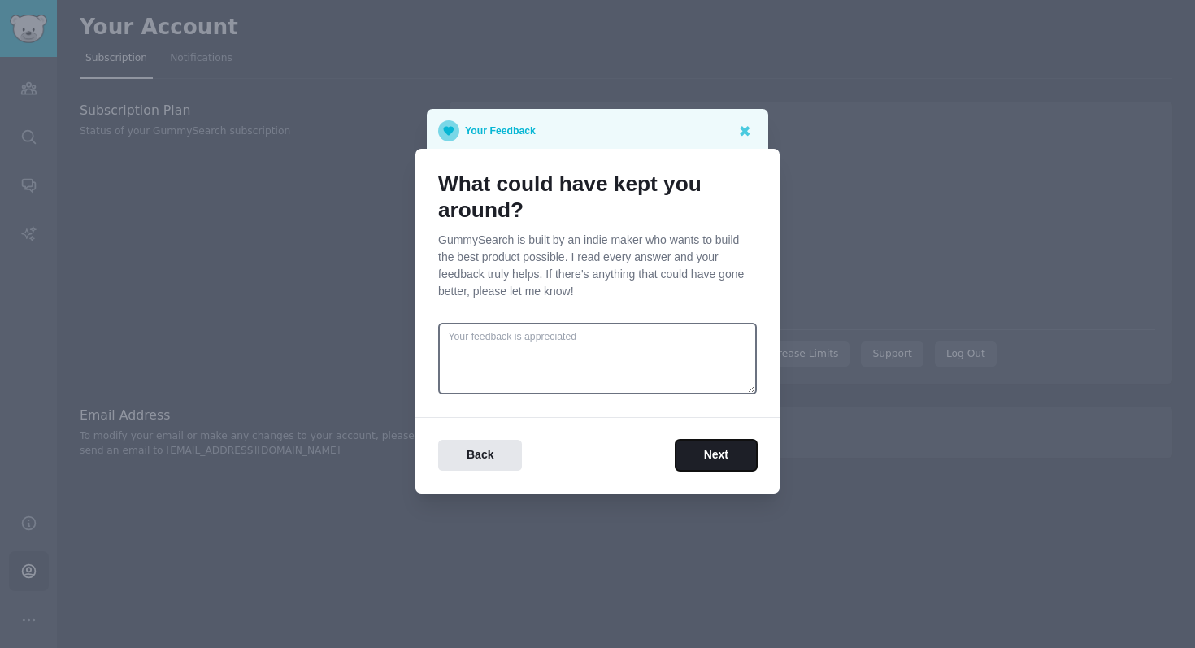
click at [692, 442] on button "Next" at bounding box center [716, 456] width 81 height 32
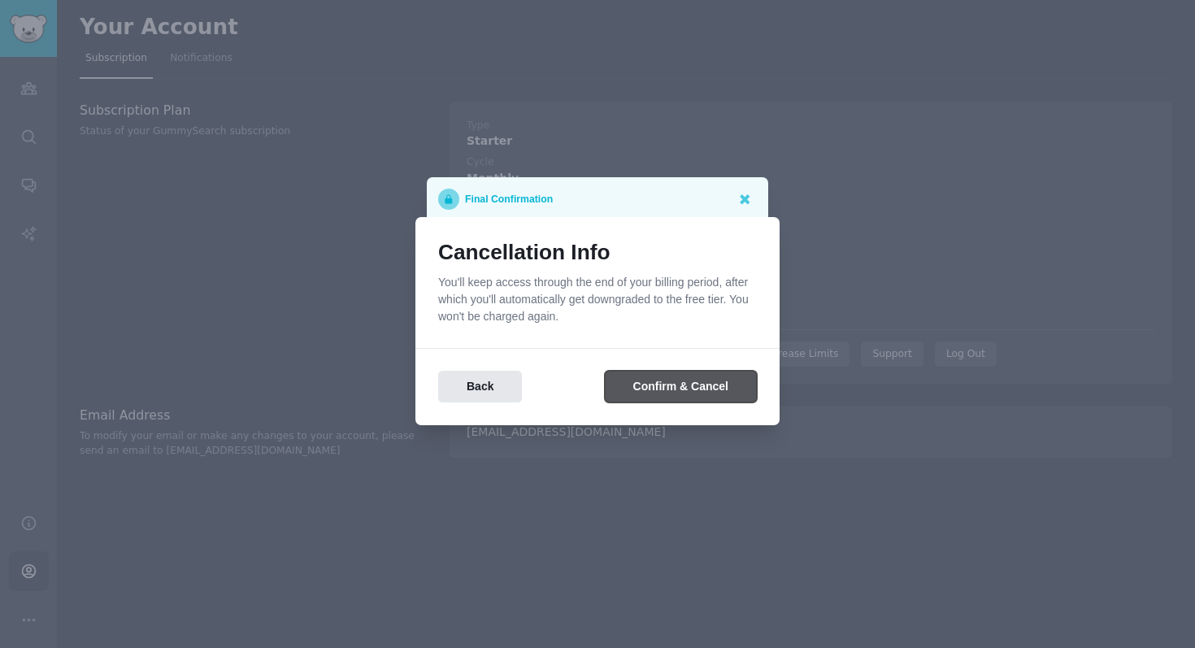
click at [666, 386] on button "Confirm & Cancel" at bounding box center [681, 387] width 152 height 32
